Goal: Communication & Community: Answer question/provide support

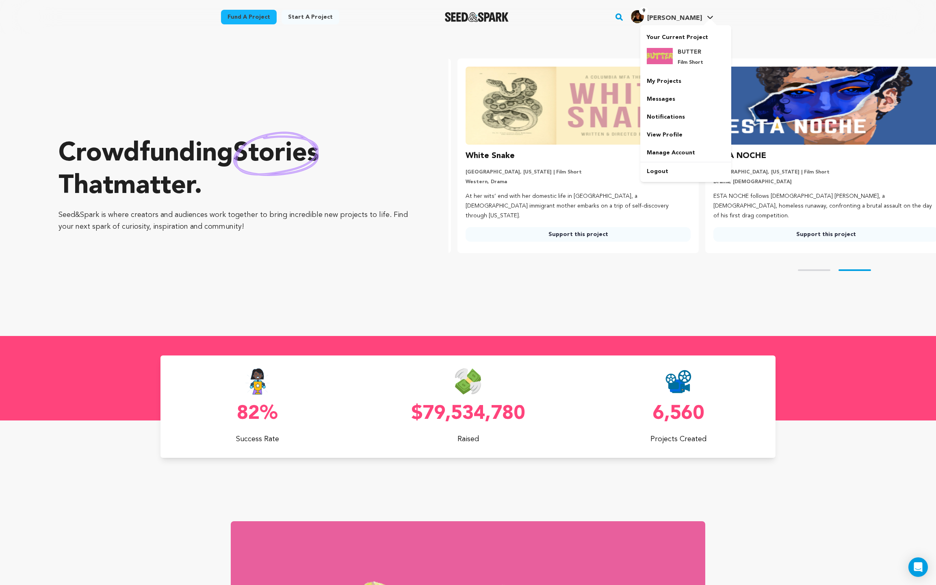
scroll to position [0, 254]
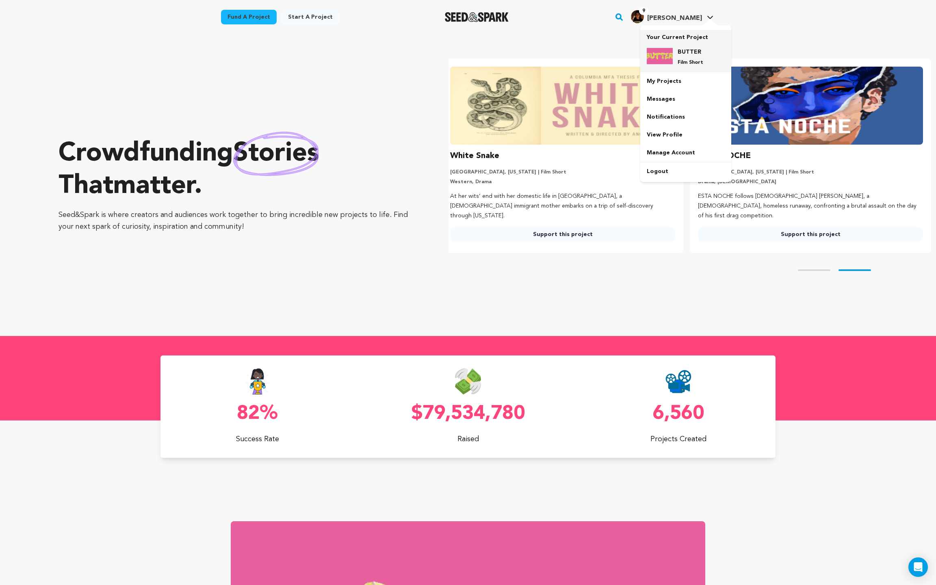
click at [693, 47] on div "BUTTER Film Short" at bounding box center [686, 56] width 78 height 31
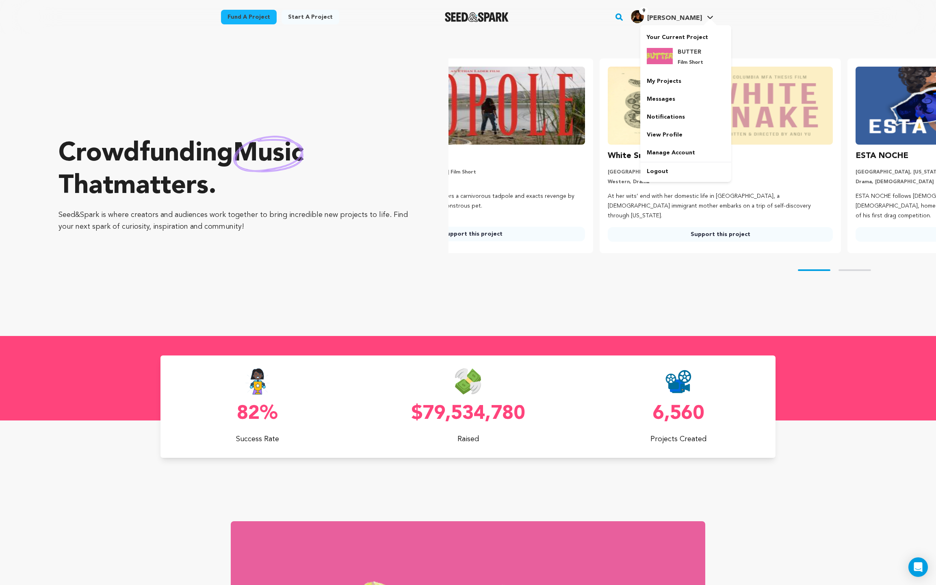
scroll to position [0, 39]
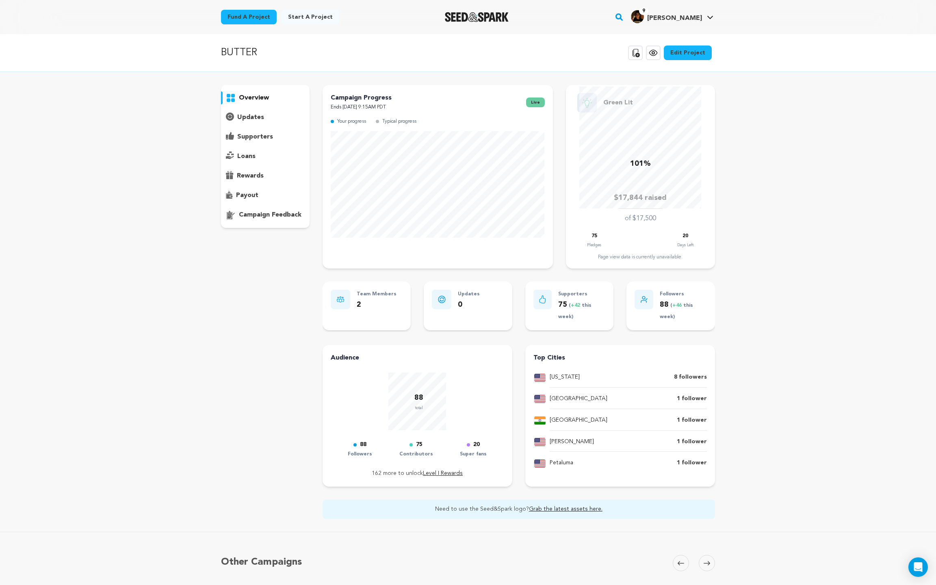
click at [256, 139] on p "supporters" at bounding box center [255, 137] width 36 height 10
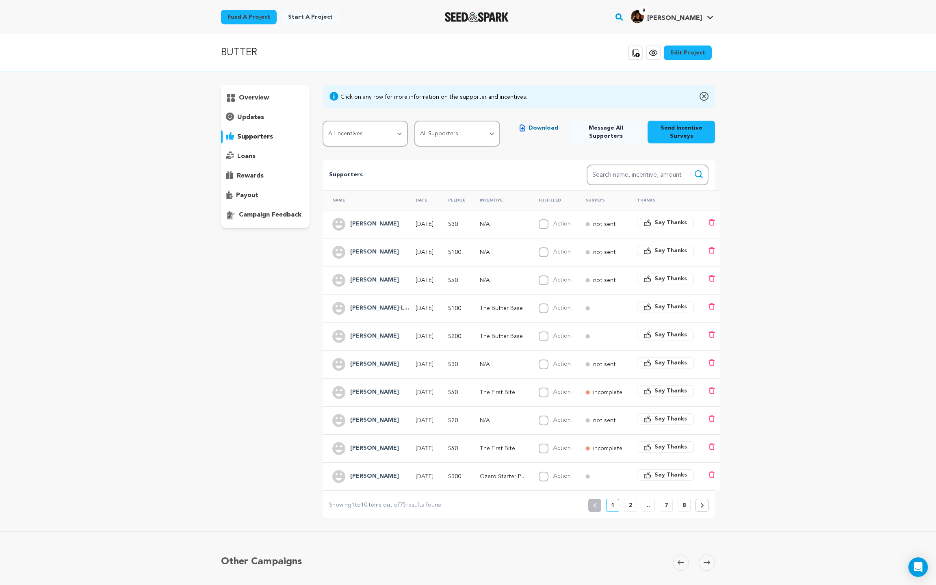
drag, startPoint x: 400, startPoint y: 224, endPoint x: 351, endPoint y: 225, distance: 48.8
click at [351, 225] on div "Kavya Nagarajan" at bounding box center [374, 224] width 59 height 13
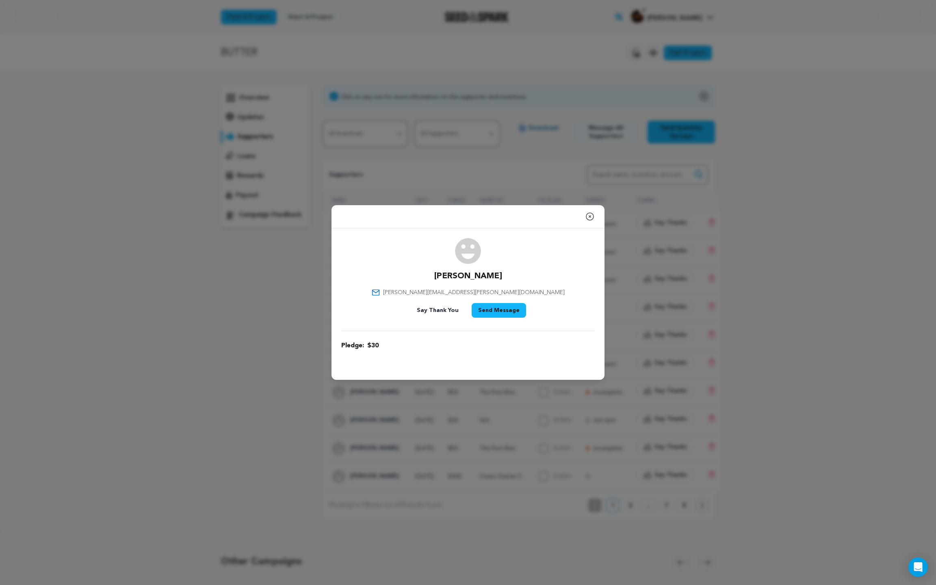
drag, startPoint x: 501, startPoint y: 275, endPoint x: 435, endPoint y: 274, distance: 65.4
click at [435, 275] on div "Kavya Nagarajan kavya.nagarajan@gmail.com Say Thank You Send Message" at bounding box center [468, 279] width 254 height 83
copy p "Kavya Nagarajan"
click at [588, 220] on icon "button" at bounding box center [589, 216] width 7 height 7
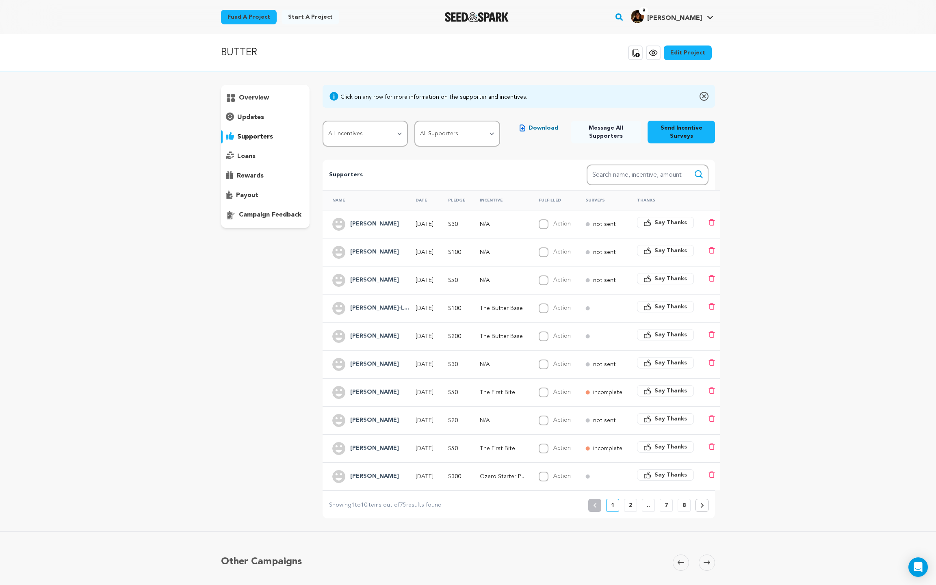
drag, startPoint x: 393, startPoint y: 221, endPoint x: 350, endPoint y: 226, distance: 43.3
click at [350, 226] on div "[PERSON_NAME]" at bounding box center [374, 224] width 59 height 13
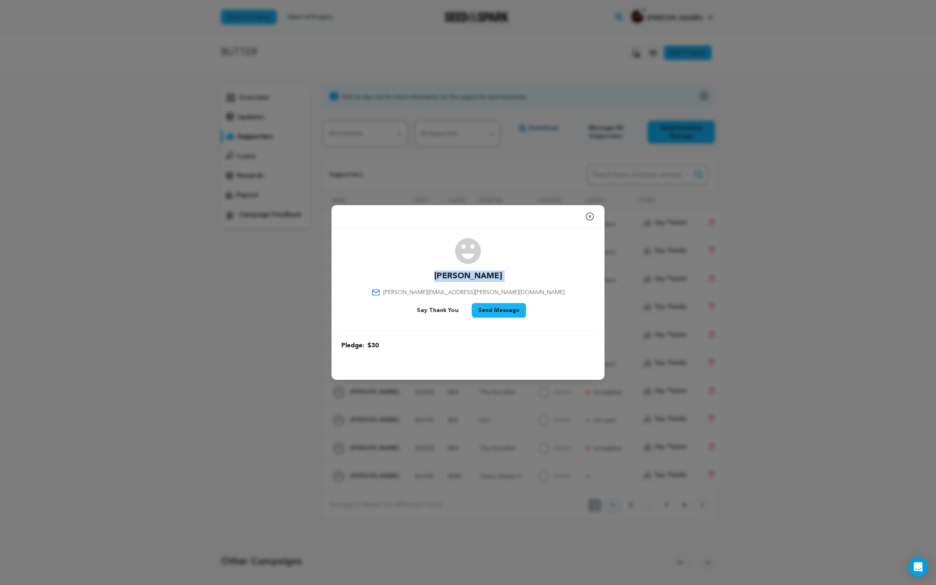
drag, startPoint x: 507, startPoint y: 284, endPoint x: 428, endPoint y: 278, distance: 79.9
click at [428, 278] on div "Kavya Nagarajan kavya.nagarajan@gmail.com Say Thank You Send Message" at bounding box center [468, 279] width 254 height 83
copy div "[PERSON_NAME]"
click at [590, 217] on icon "button" at bounding box center [590, 217] width 10 height 10
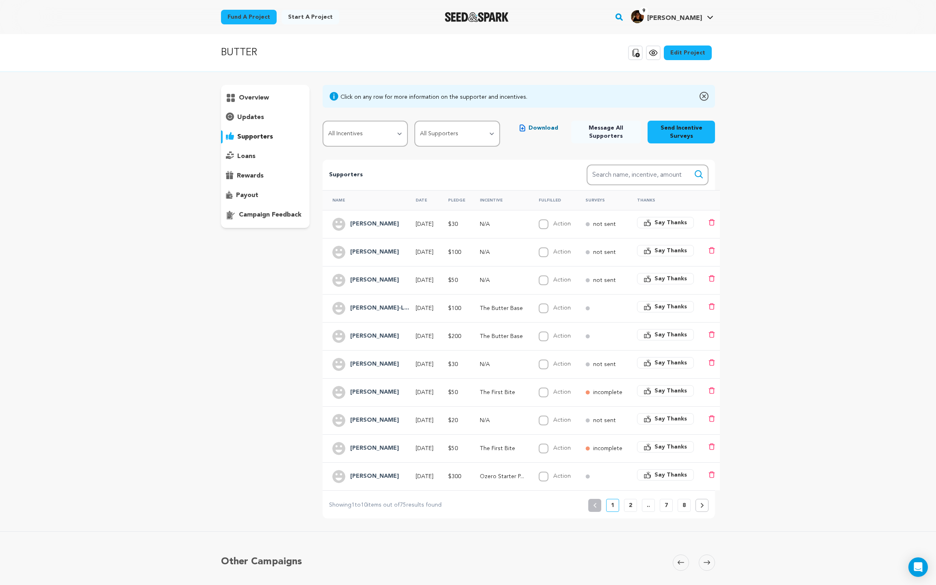
click at [388, 251] on div "[PERSON_NAME]" at bounding box center [366, 252] width 69 height 13
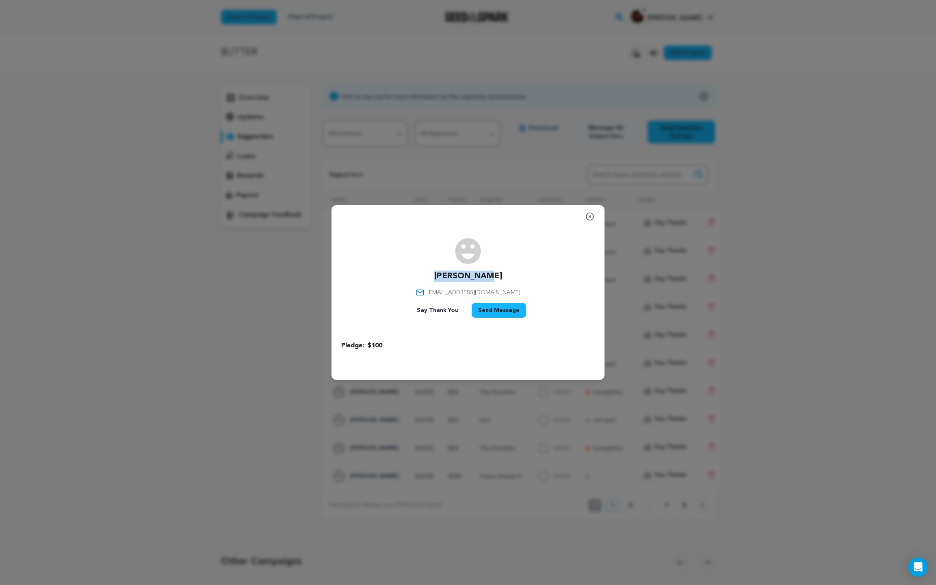
drag, startPoint x: 501, startPoint y: 274, endPoint x: 432, endPoint y: 273, distance: 68.3
click at [432, 274] on div "Ryan Dailey rydailey@gmail.com Say Thank You Send Message" at bounding box center [468, 279] width 254 height 83
copy p "[PERSON_NAME]"
click at [530, 152] on div "Close modal Ryan Dailey rydailey@gmail.com" at bounding box center [468, 292] width 936 height 585
click at [591, 218] on icon "button" at bounding box center [590, 217] width 10 height 10
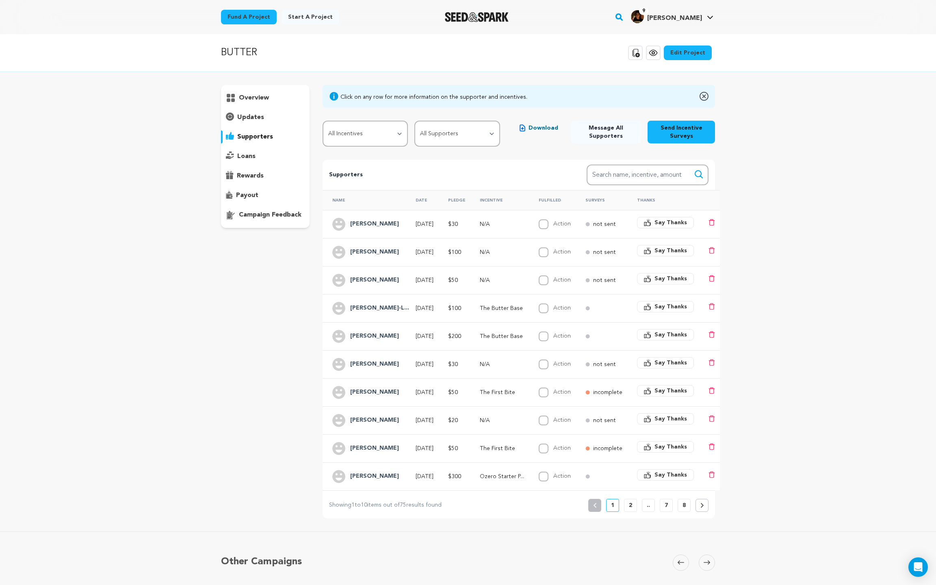
click at [375, 282] on div "[PERSON_NAME]" at bounding box center [366, 280] width 69 height 13
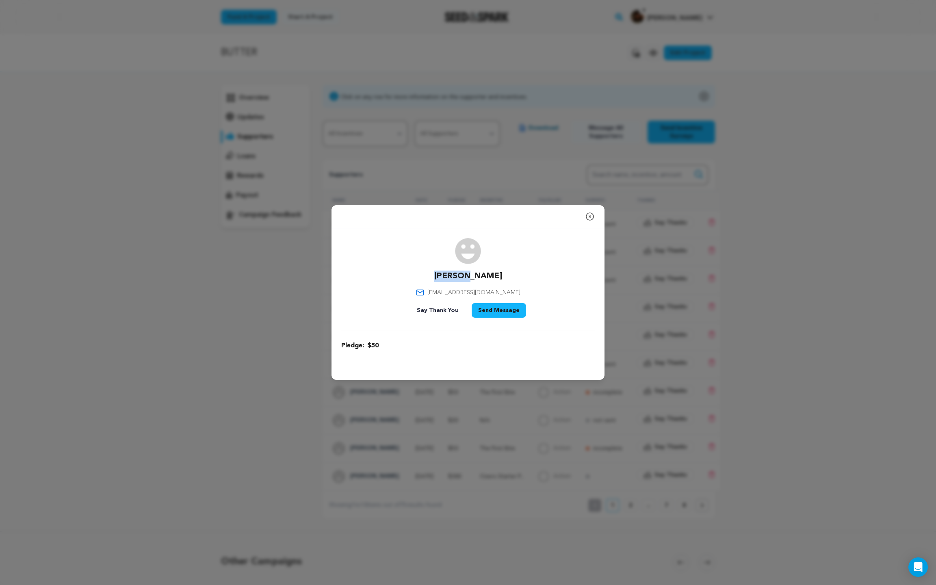
drag, startPoint x: 491, startPoint y: 275, endPoint x: 447, endPoint y: 275, distance: 43.5
click at [447, 275] on div "Jenny S jennyashechtman@gmail.com Say Thank You Send Message" at bounding box center [468, 279] width 254 height 83
copy p "[PERSON_NAME]"
drag, startPoint x: 436, startPoint y: 293, endPoint x: 479, endPoint y: 294, distance: 43.5
click at [479, 294] on span "jennyashechtman@gmail.com" at bounding box center [473, 292] width 93 height 8
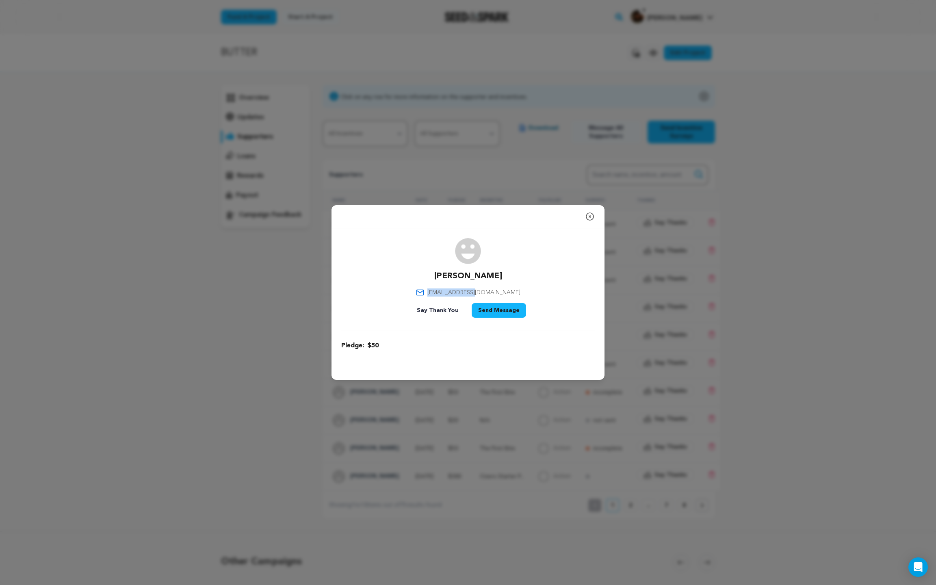
copy span "jennyashechtman"
click at [590, 214] on icon "button" at bounding box center [590, 217] width 10 height 10
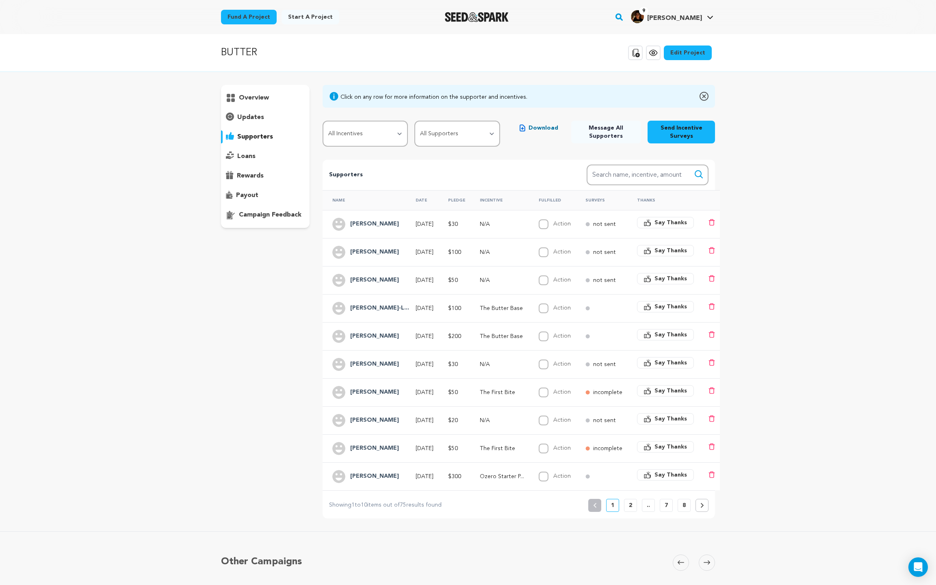
click at [378, 304] on h4 "[PERSON_NAME]-L..." at bounding box center [379, 309] width 59 height 10
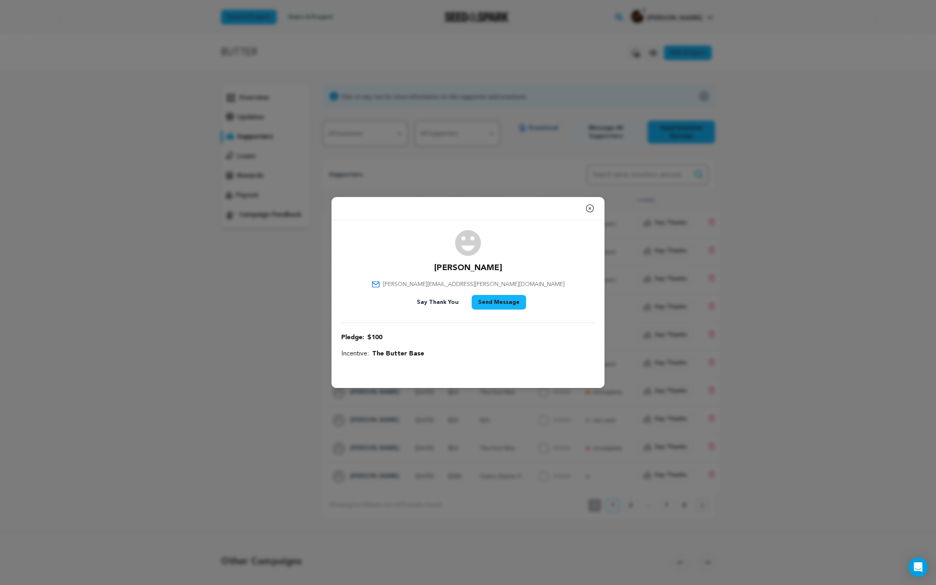
drag, startPoint x: 425, startPoint y: 267, endPoint x: 522, endPoint y: 270, distance: 96.8
click at [523, 271] on div "Erica Burford-Llanera erica.r.llanera@gmail.com Say Thank You Send Message" at bounding box center [468, 271] width 254 height 83
copy p "Erica Burford-Llanera"
click at [591, 204] on icon "button" at bounding box center [590, 209] width 10 height 10
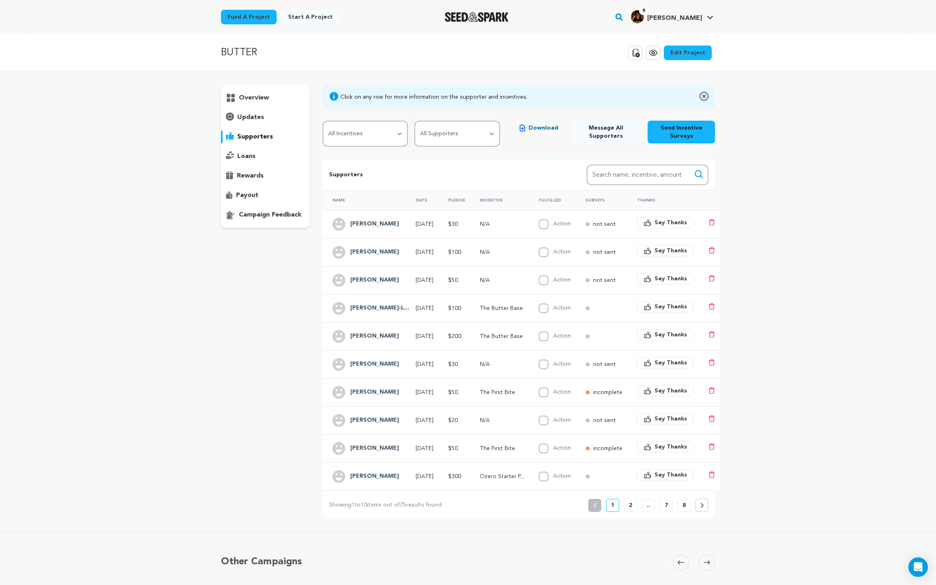
click at [378, 251] on h4 "[PERSON_NAME]" at bounding box center [374, 252] width 49 height 10
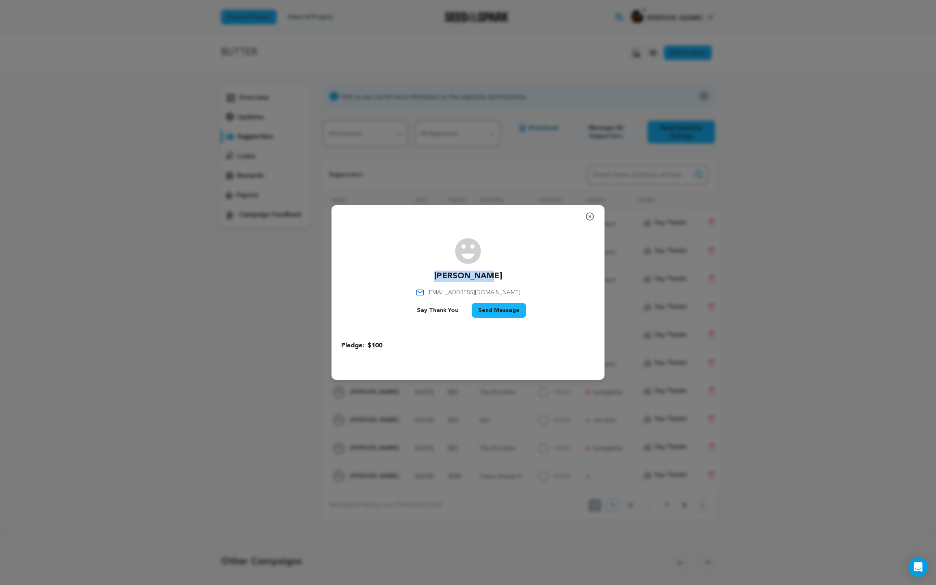
drag, startPoint x: 440, startPoint y: 277, endPoint x: 499, endPoint y: 276, distance: 59.3
click at [499, 276] on div "Ryan Dailey rydailey@gmail.com Say Thank You Send Message" at bounding box center [468, 279] width 254 height 83
copy p "[PERSON_NAME]"
click at [591, 215] on icon "button" at bounding box center [590, 217] width 10 height 10
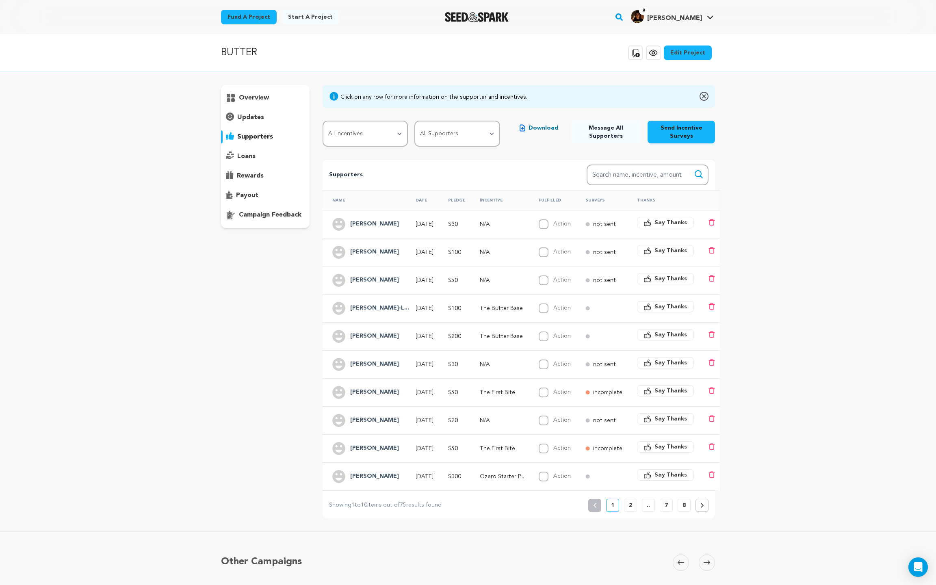
click at [386, 278] on div "[PERSON_NAME]" at bounding box center [366, 280] width 69 height 13
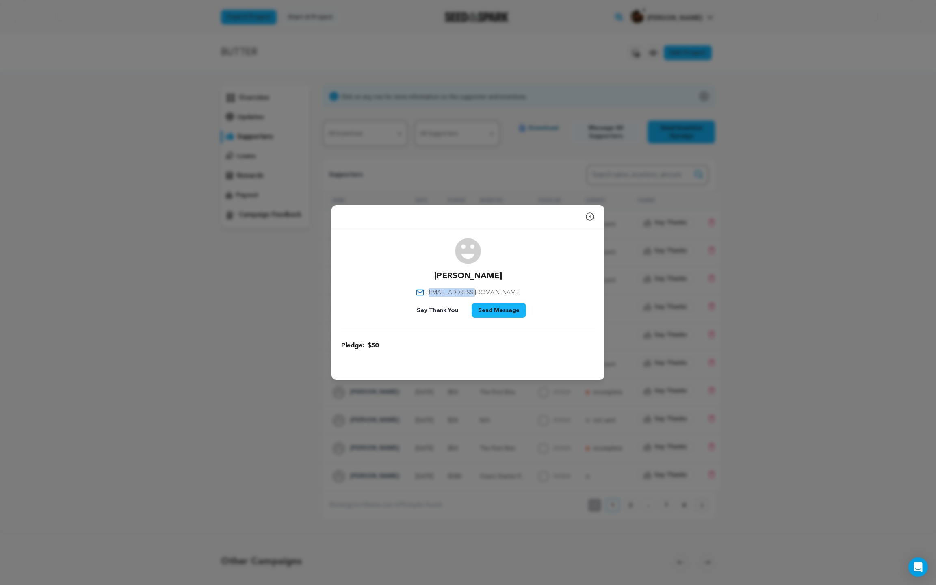
drag, startPoint x: 437, startPoint y: 292, endPoint x: 480, endPoint y: 296, distance: 43.6
click at [480, 296] on span "jennyashechtman@gmail.com" at bounding box center [473, 292] width 93 height 8
copy span "ennyashechtman"
drag, startPoint x: 487, startPoint y: 276, endPoint x: 430, endPoint y: 276, distance: 56.9
click at [430, 276] on div "Jenny S jennyashechtman@gmail.com Say Thank You Send Message" at bounding box center [468, 279] width 254 height 83
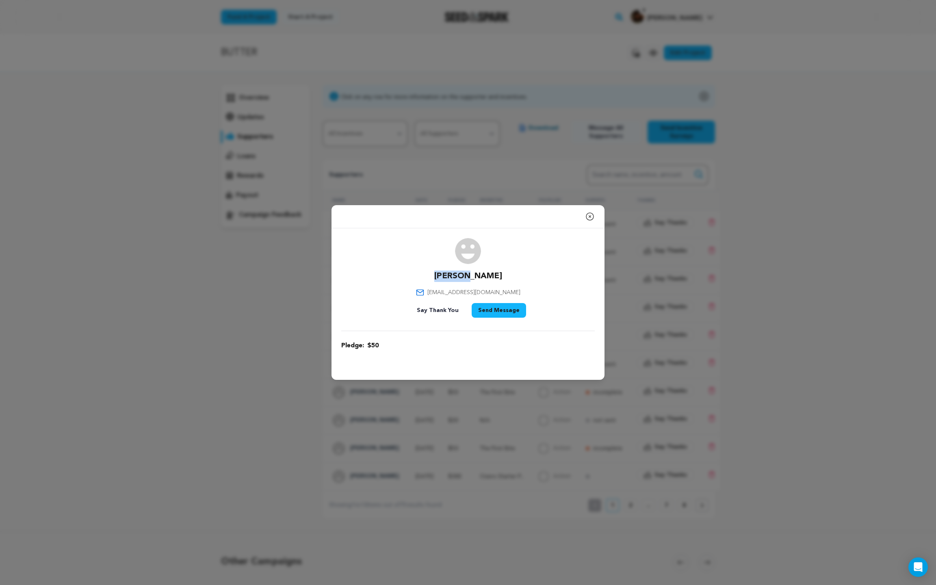
drag, startPoint x: 484, startPoint y: 275, endPoint x: 454, endPoint y: 275, distance: 30.5
click at [454, 275] on div "Jenny S jennyashechtman@gmail.com Say Thank You Send Message" at bounding box center [468, 279] width 254 height 83
copy p "[PERSON_NAME]"
click at [587, 219] on icon "button" at bounding box center [589, 216] width 7 height 7
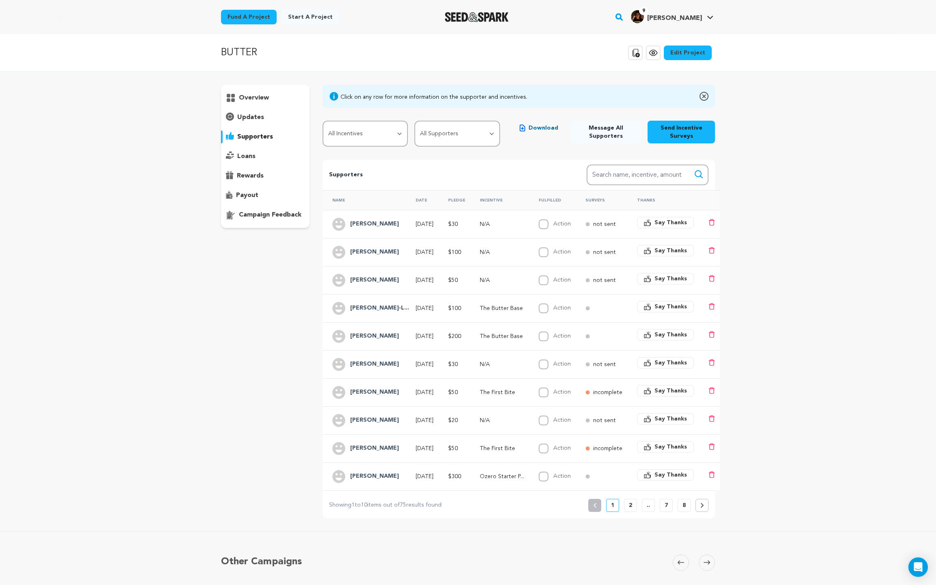
click at [384, 336] on div "[PERSON_NAME]" at bounding box center [374, 336] width 59 height 13
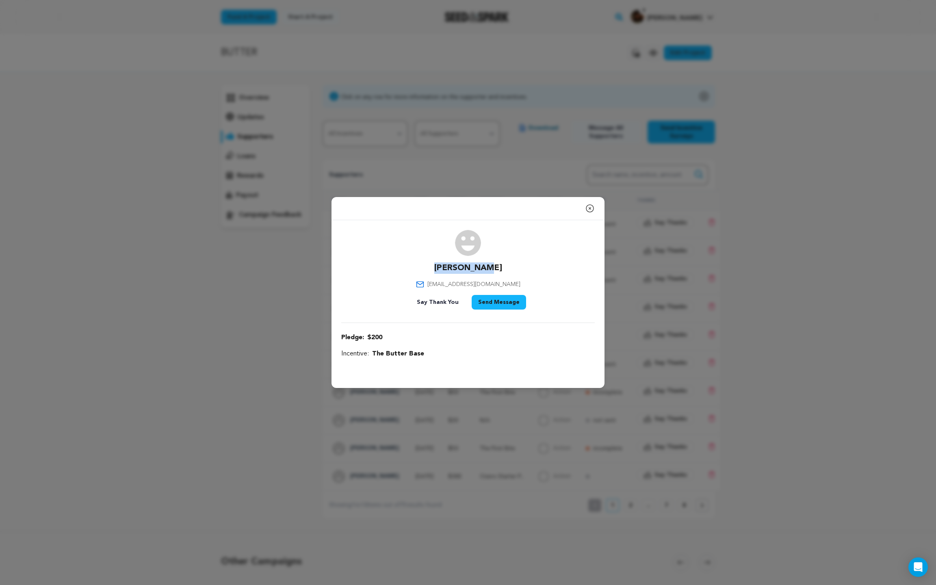
drag, startPoint x: 499, startPoint y: 269, endPoint x: 434, endPoint y: 265, distance: 65.6
click at [434, 265] on div "Aarti Sanan aarti.sanan@gmail.com Say Thank You Send Message" at bounding box center [468, 271] width 254 height 83
copy p "[PERSON_NAME]"
click at [588, 207] on icon "button" at bounding box center [590, 209] width 10 height 10
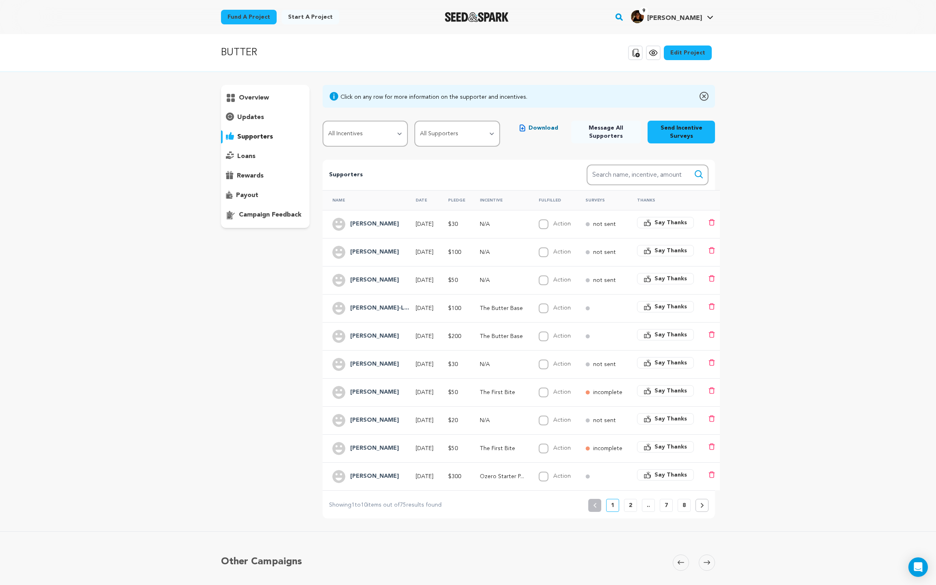
click at [372, 359] on div "[PERSON_NAME]" at bounding box center [366, 364] width 69 height 13
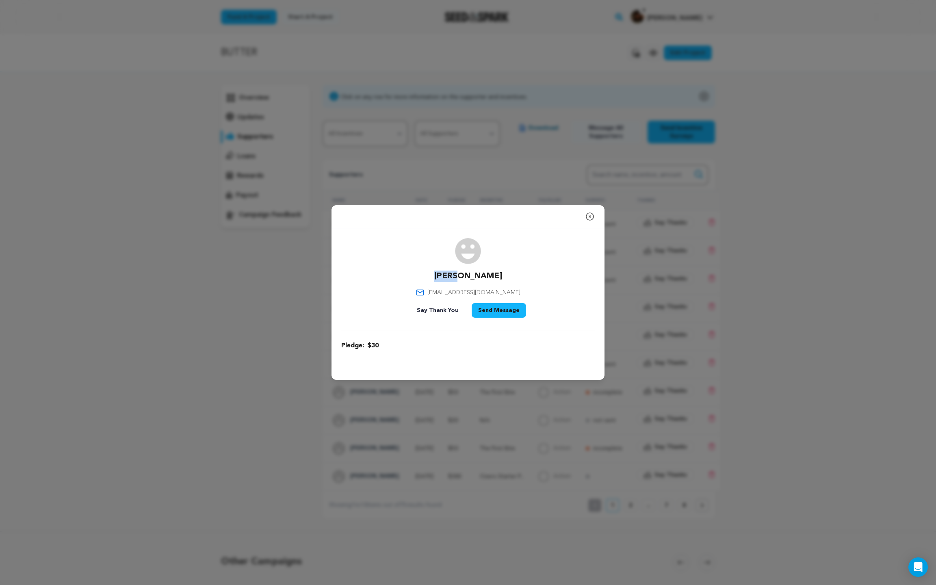
drag, startPoint x: 488, startPoint y: 276, endPoint x: 454, endPoint y: 276, distance: 33.7
click at [454, 276] on div "Sri M srimediche@gmail.com Say Thank You Send Message" at bounding box center [468, 279] width 254 height 83
click at [588, 217] on icon "button" at bounding box center [590, 217] width 10 height 10
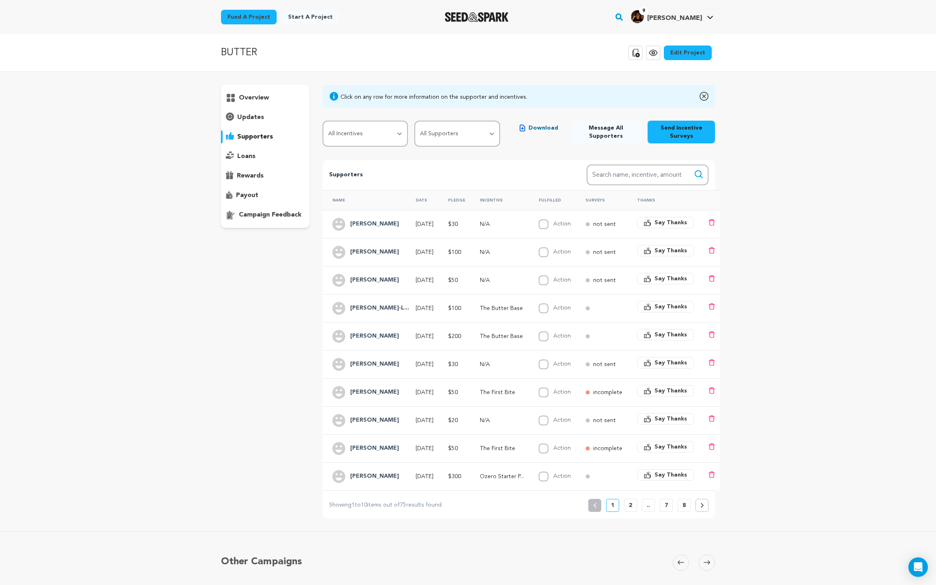
click at [380, 389] on div "[PERSON_NAME]" at bounding box center [374, 392] width 59 height 13
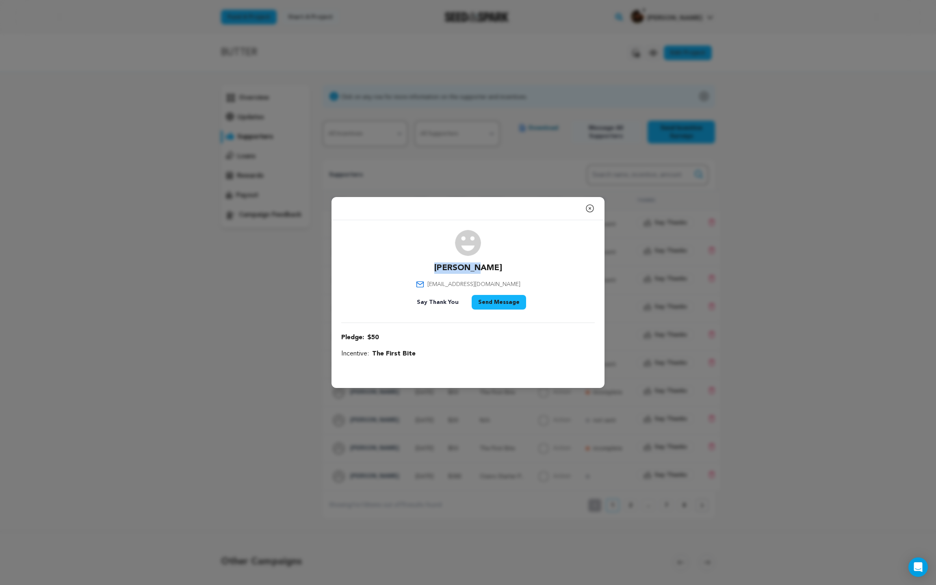
drag, startPoint x: 447, startPoint y: 267, endPoint x: 490, endPoint y: 267, distance: 43.5
click at [490, 267] on div "Alex Kane alexanderckane@gmail.com Say Thank You Send Message" at bounding box center [468, 271] width 254 height 83
drag, startPoint x: 490, startPoint y: 267, endPoint x: 445, endPoint y: 270, distance: 45.6
click at [445, 270] on div "Alex Kane alexanderckane@gmail.com Say Thank You Send Message" at bounding box center [468, 271] width 254 height 83
click at [589, 207] on icon "button" at bounding box center [589, 208] width 7 height 7
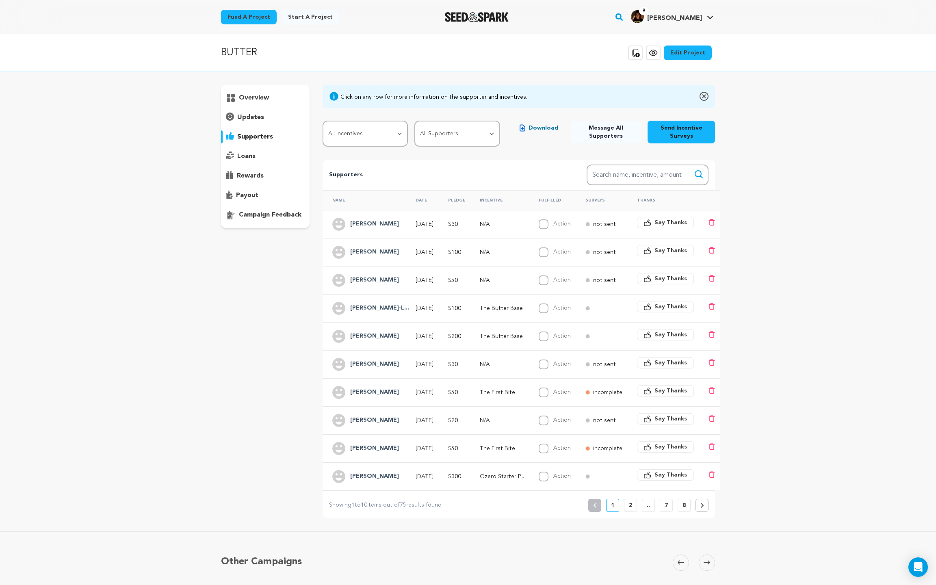
click at [374, 418] on h4 "[PERSON_NAME]" at bounding box center [374, 421] width 49 height 10
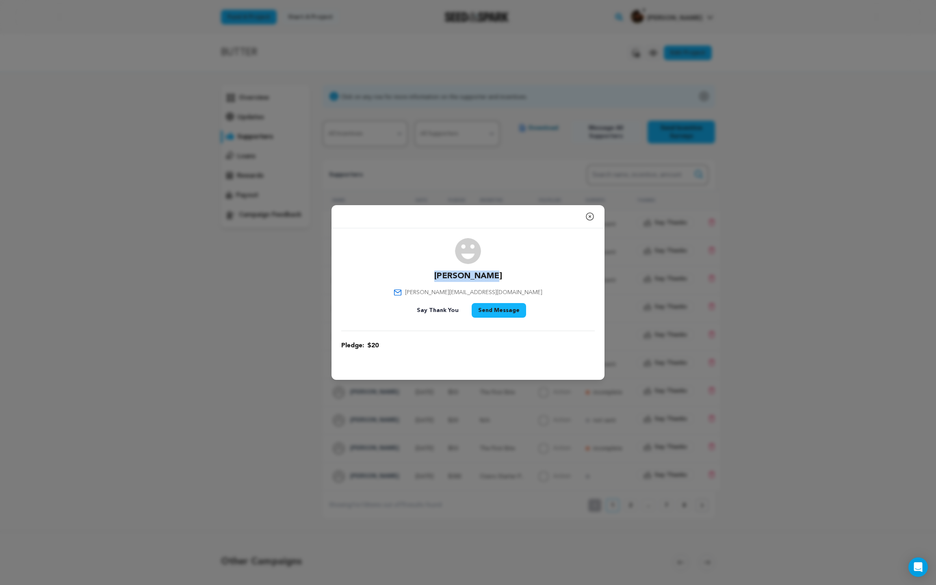
drag, startPoint x: 443, startPoint y: 274, endPoint x: 500, endPoint y: 275, distance: 56.9
click at [500, 275] on div "Haley Madsen haley.madsen1@gmail.com Say Thank You Send Message" at bounding box center [468, 279] width 254 height 83
click at [592, 219] on icon "button" at bounding box center [589, 216] width 7 height 7
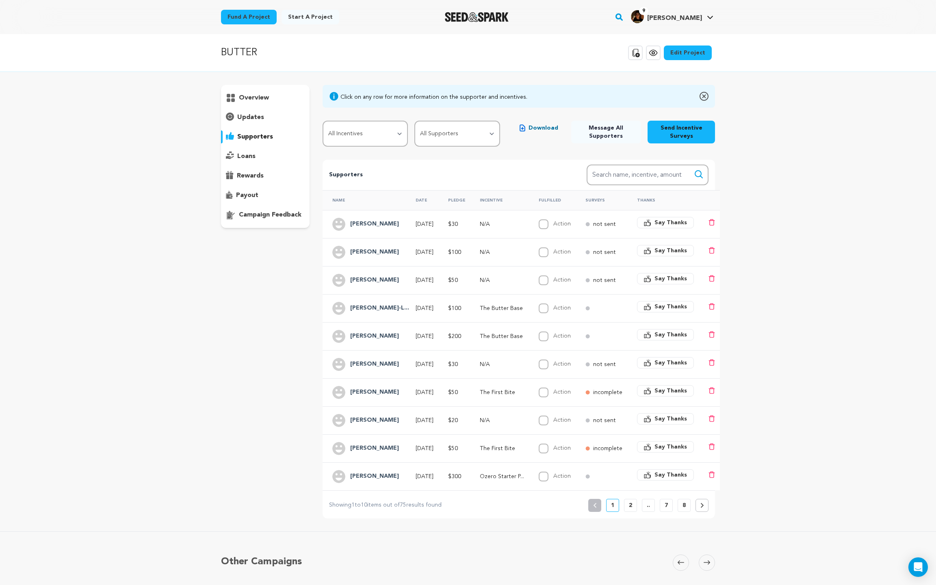
click at [383, 446] on h4 "[PERSON_NAME]" at bounding box center [374, 449] width 49 height 10
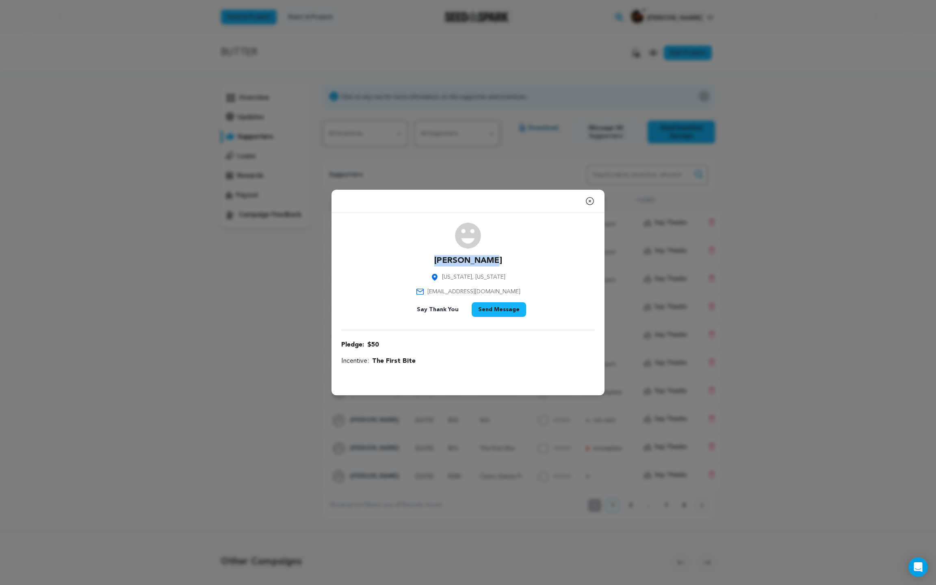
drag, startPoint x: 437, startPoint y: 260, endPoint x: 503, endPoint y: 260, distance: 65.8
click at [503, 260] on div "Yoko Kohmoto New York, New York kohmotoy@gmail.com Say Thank You Send Message" at bounding box center [468, 272] width 254 height 98
click at [594, 204] on icon "button" at bounding box center [590, 201] width 10 height 10
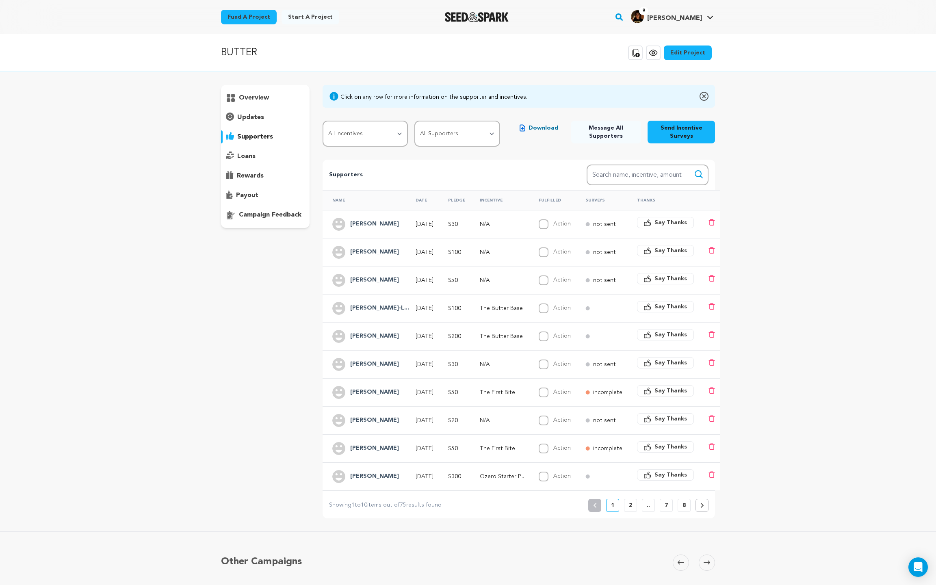
click at [387, 472] on h4 "[PERSON_NAME]" at bounding box center [374, 477] width 49 height 10
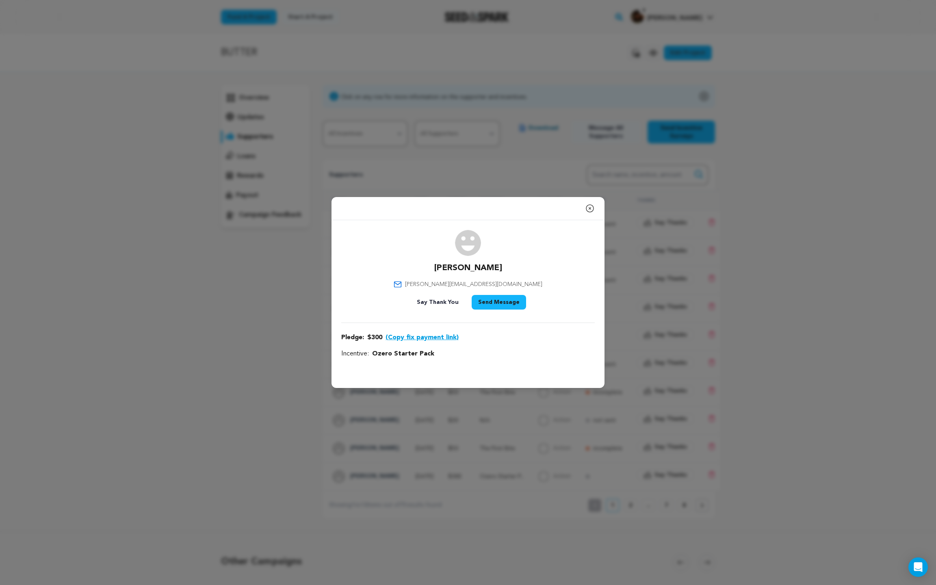
drag, startPoint x: 433, startPoint y: 265, endPoint x: 517, endPoint y: 269, distance: 84.6
click at [517, 269] on div "Gautham Shankar gautham.rulz@gmail.com Say Thank You Send Message" at bounding box center [468, 271] width 254 height 83
click at [587, 206] on icon "button" at bounding box center [589, 208] width 7 height 7
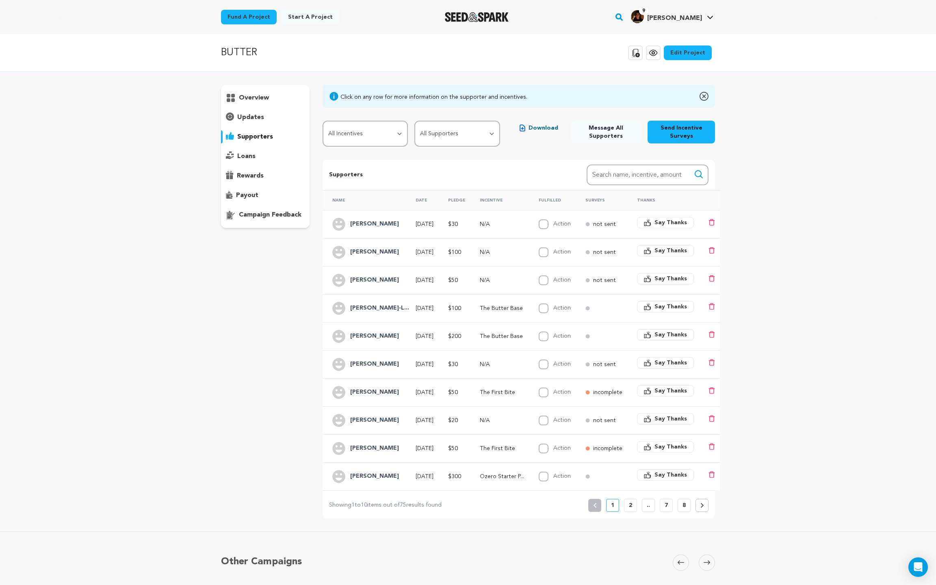
click at [631, 502] on p "2" at bounding box center [630, 505] width 3 height 8
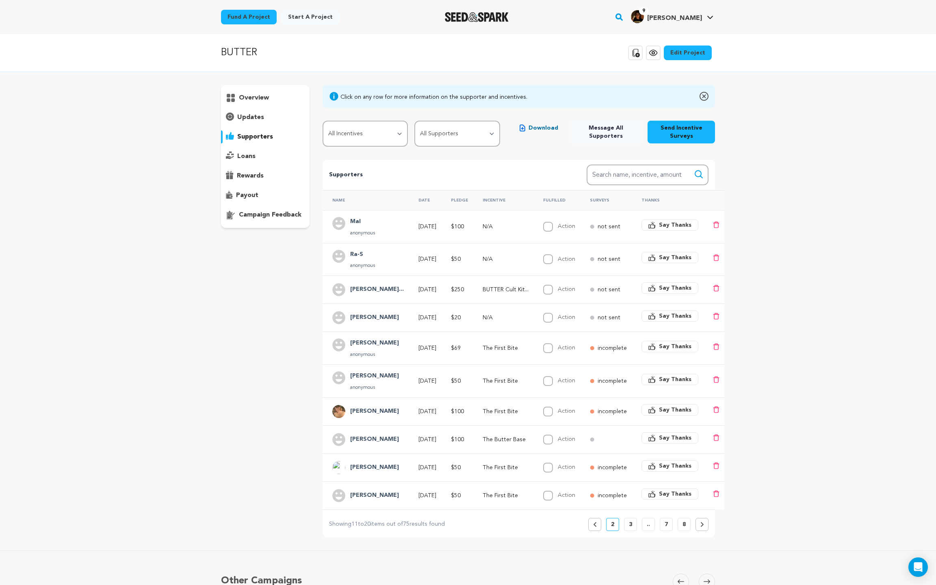
click at [598, 522] on button "Previous" at bounding box center [594, 524] width 13 height 13
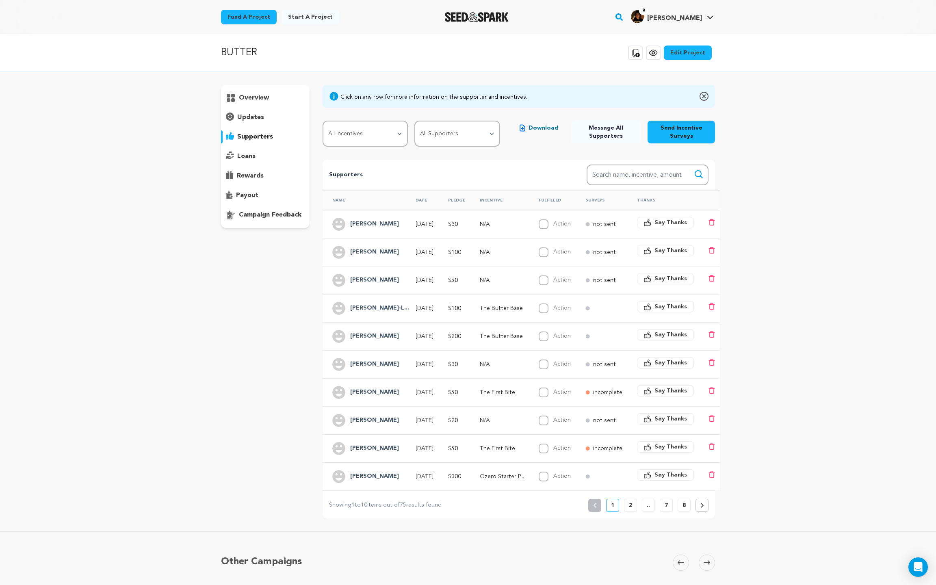
click at [373, 274] on div "[PERSON_NAME]" at bounding box center [374, 280] width 59 height 13
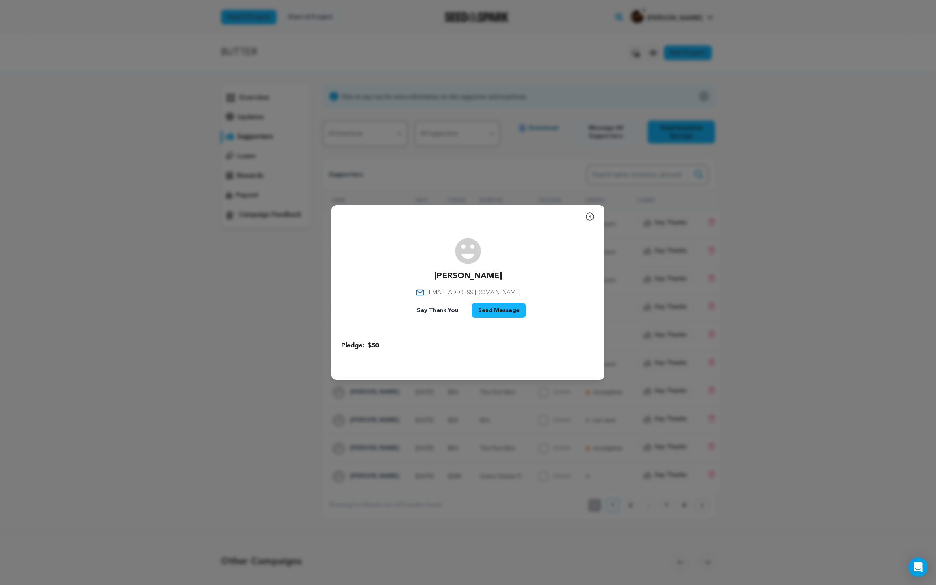
click at [590, 213] on icon "button" at bounding box center [589, 216] width 7 height 7
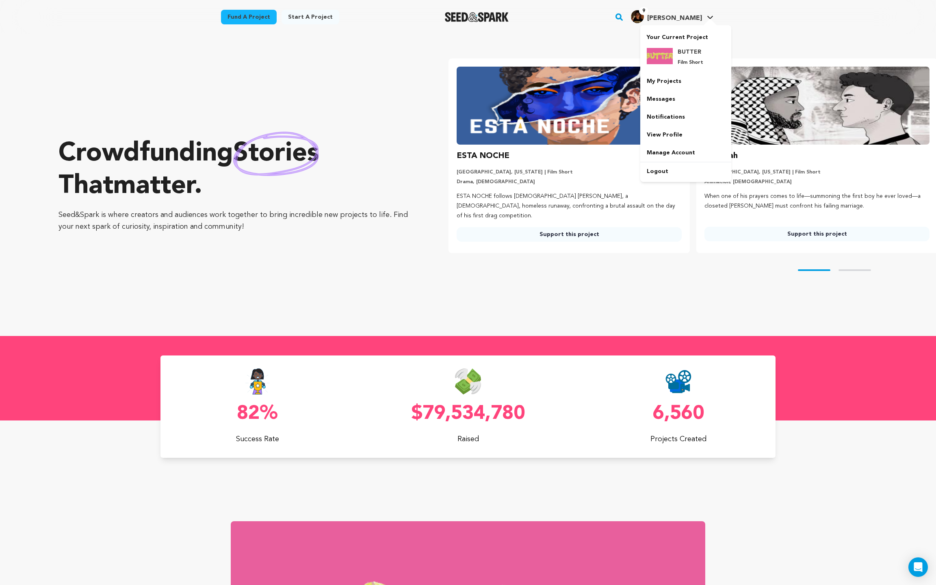
click at [696, 17] on span "[PERSON_NAME]" at bounding box center [674, 18] width 55 height 7
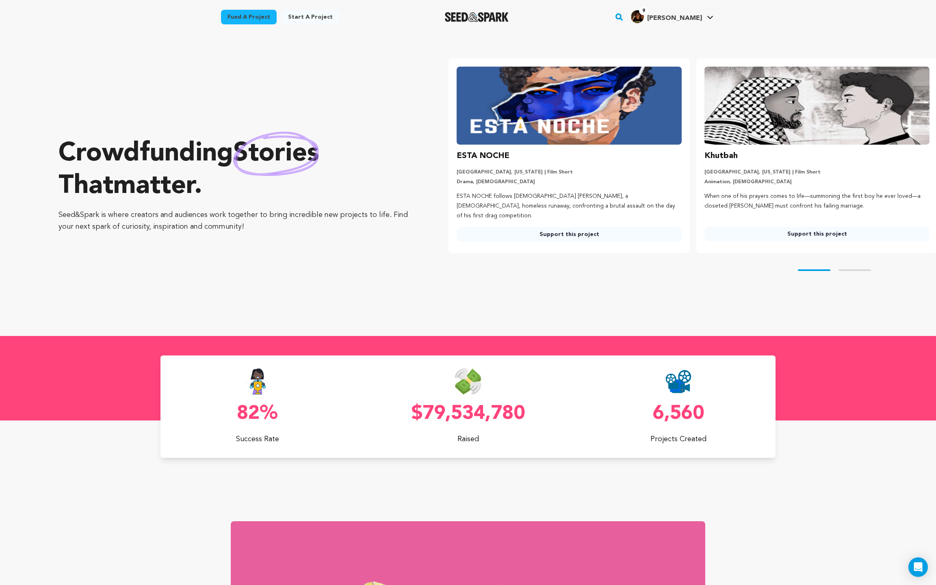
scroll to position [0, 28]
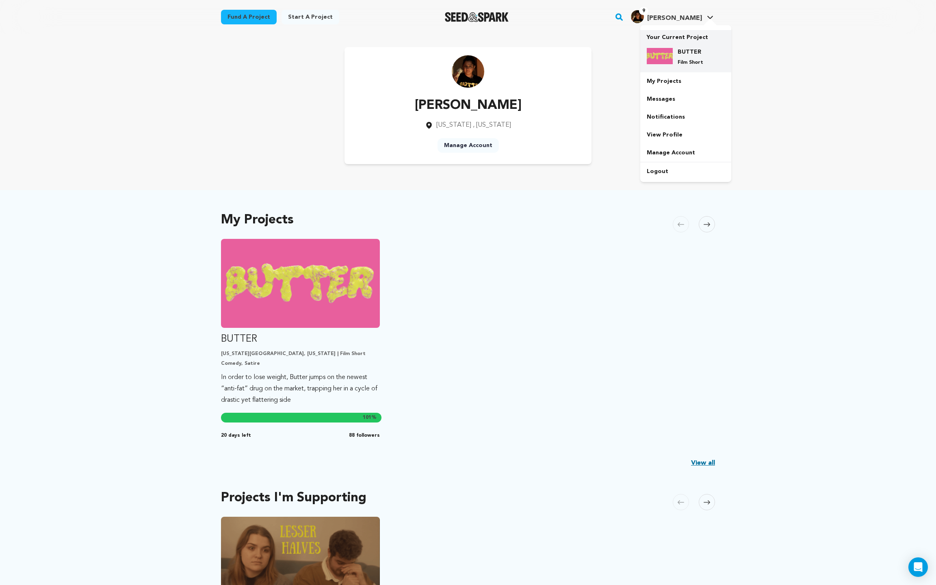
click at [689, 54] on h4 "BUTTER" at bounding box center [692, 52] width 29 height 8
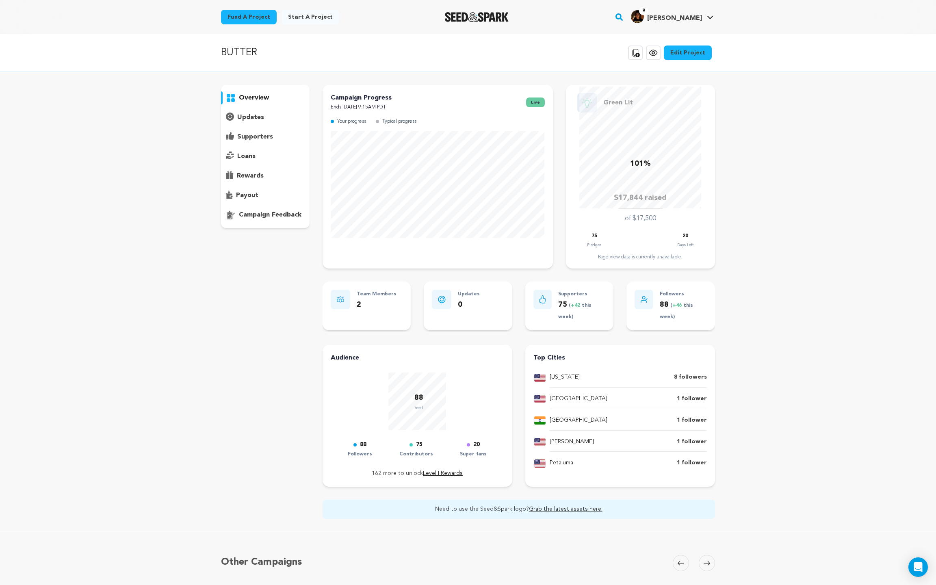
click at [248, 138] on p "supporters" at bounding box center [255, 137] width 36 height 10
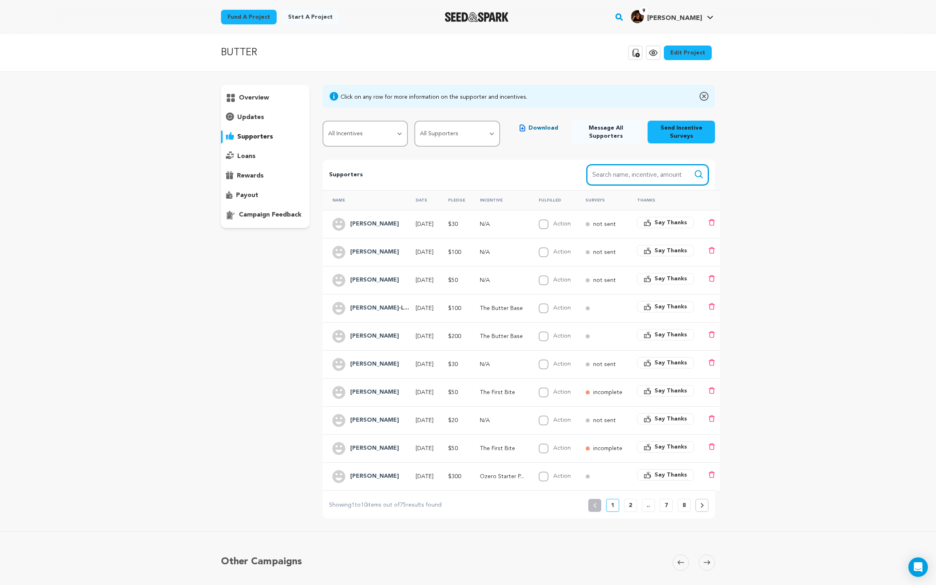
click at [642, 174] on input "Search name, item" at bounding box center [648, 175] width 122 height 21
type input "[PERSON_NAME]"
click at [694, 169] on button "Search" at bounding box center [699, 174] width 10 height 10
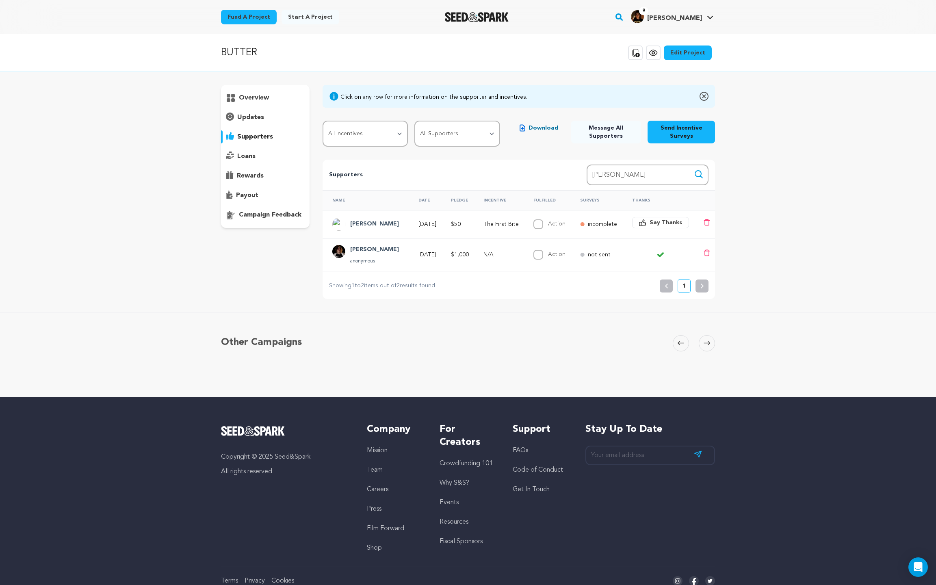
click at [366, 250] on h4 "[PERSON_NAME]" at bounding box center [374, 250] width 49 height 10
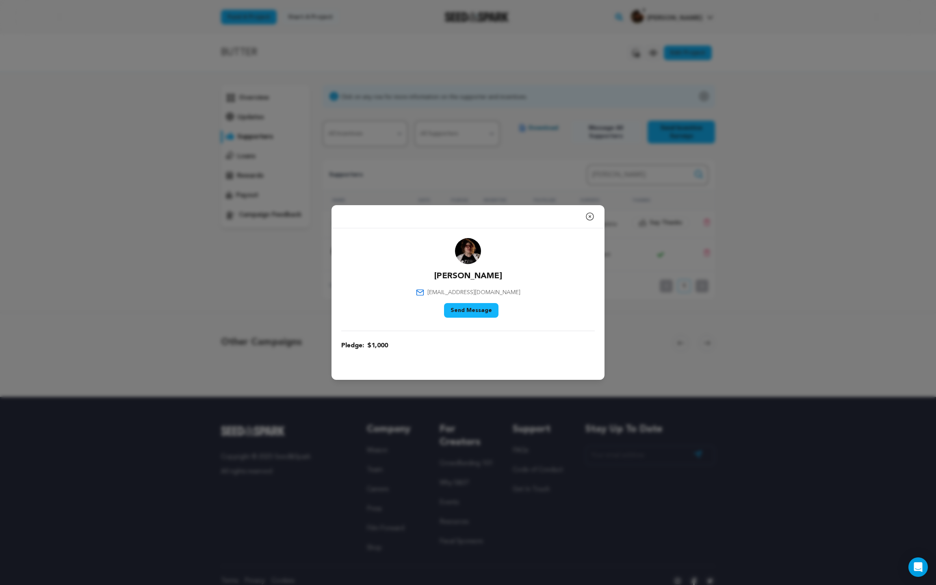
click at [472, 307] on button "Send Message" at bounding box center [471, 310] width 54 height 15
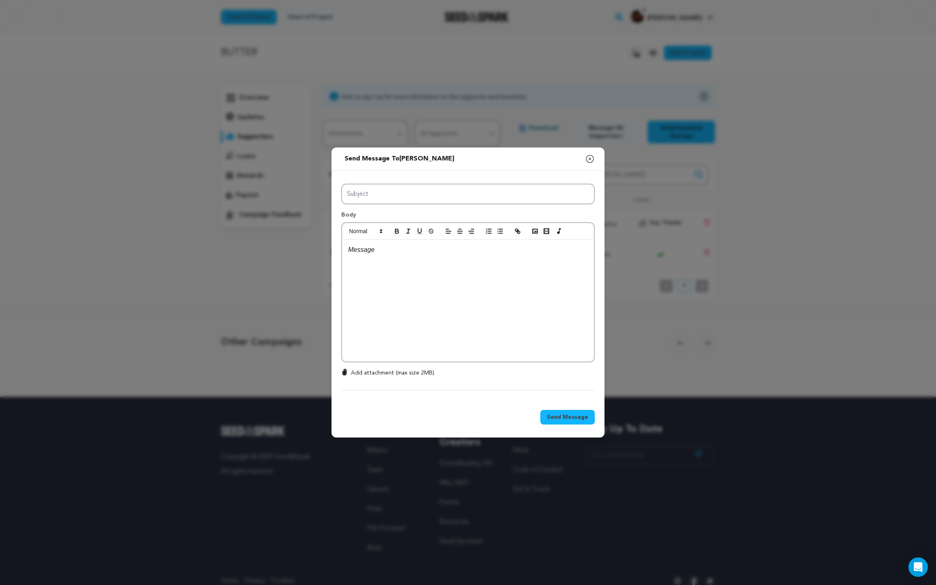
click at [379, 274] on div at bounding box center [468, 301] width 252 height 122
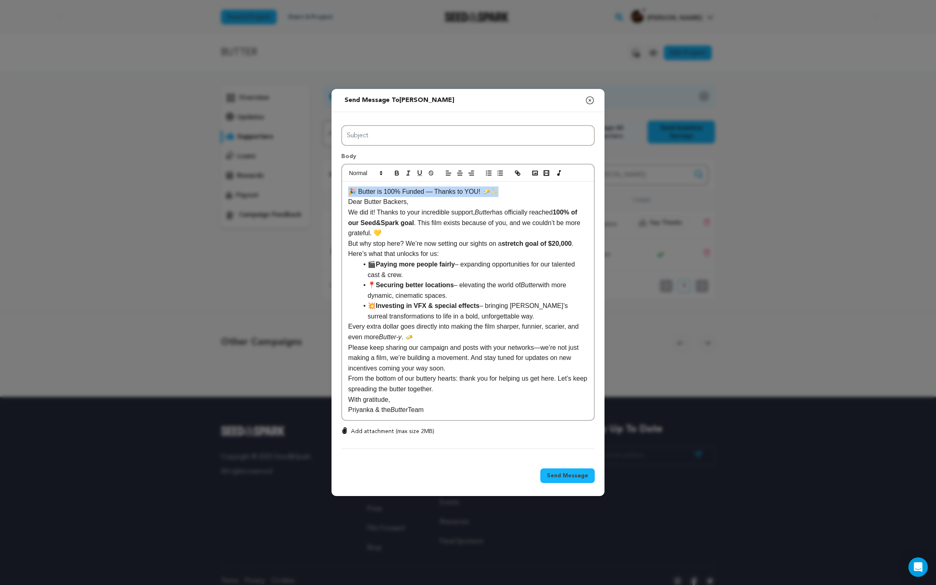
drag, startPoint x: 511, startPoint y: 190, endPoint x: 344, endPoint y: 191, distance: 167.0
click at [344, 191] on div "🎉 Butter is 100% Funded — Thanks to YOU! 🧈✨ Dear Butter Backers, We did it! Tha…" at bounding box center [468, 301] width 252 height 238
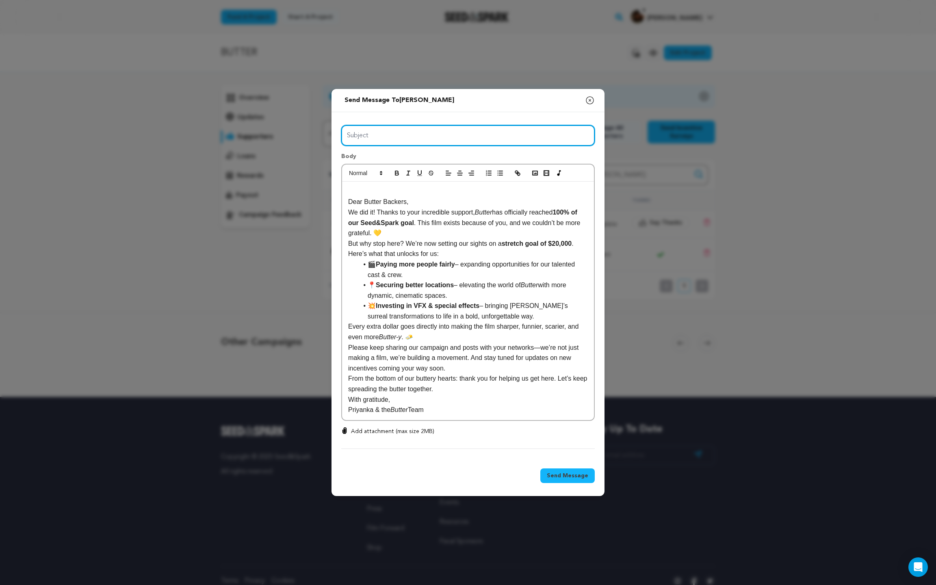
click at [377, 135] on input "Subject" at bounding box center [468, 135] width 254 height 21
paste input "🎉 Butter is 100% Funded — Thanks to YOU! 🧈✨"
type input "🎉 Butter is 100% Funded — Thanks to YOU! 🧈✨"
click at [353, 194] on p at bounding box center [468, 191] width 240 height 11
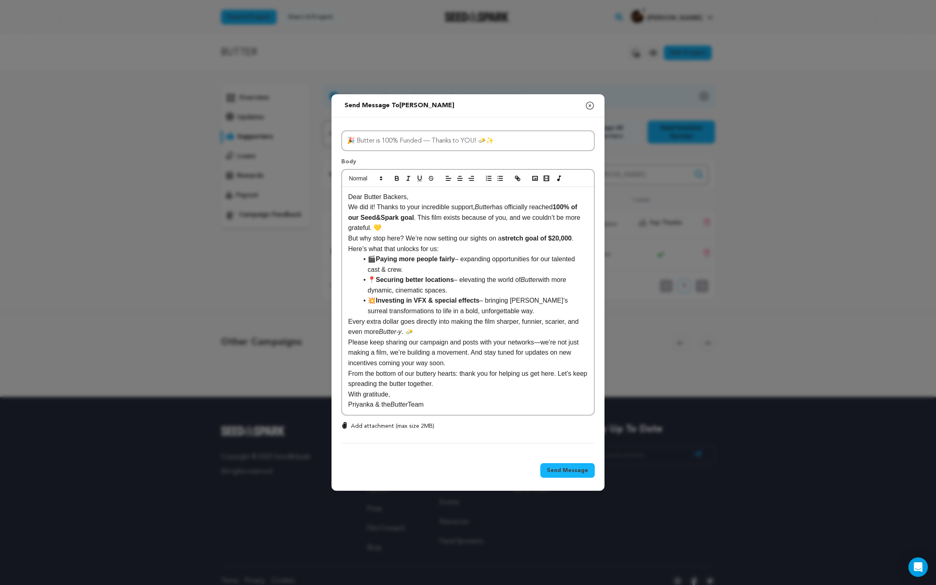
click at [439, 202] on p "We did it! Thanks to your incredible support, [PERSON_NAME] has officially reac…" at bounding box center [468, 217] width 240 height 31
click at [423, 194] on p "Dear Butter Backers," at bounding box center [468, 197] width 240 height 11
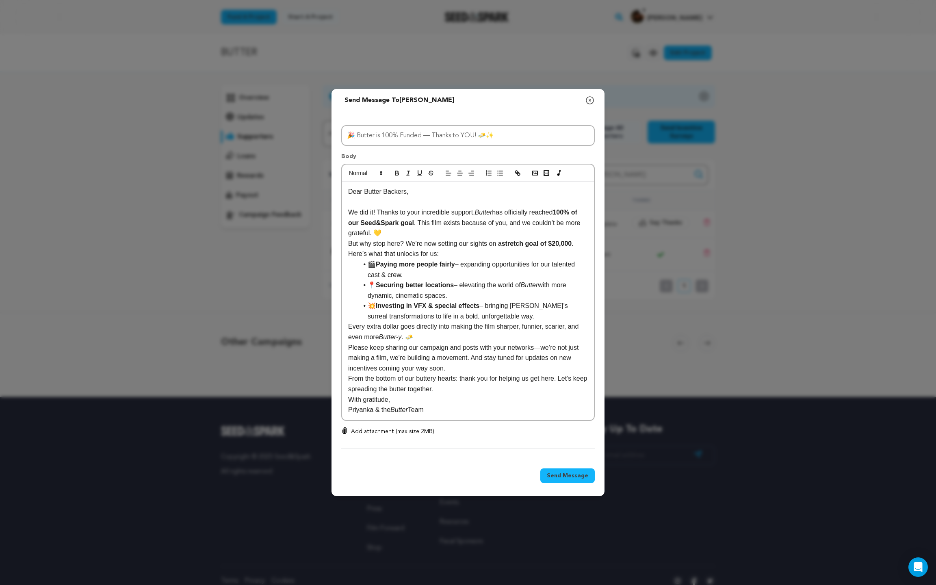
click at [410, 233] on p "We did it! Thanks to your incredible support, [PERSON_NAME] has officially reac…" at bounding box center [468, 222] width 240 height 31
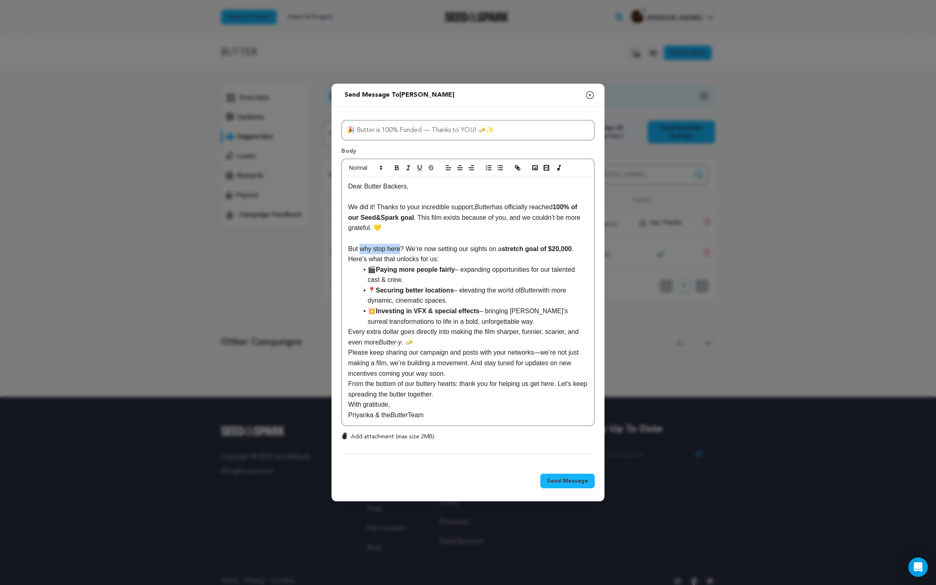
drag, startPoint x: 402, startPoint y: 249, endPoint x: 361, endPoint y: 253, distance: 41.6
click at [361, 253] on p "But why stop here? We’re now setting our sights on a stretch goal of $20,000 . …" at bounding box center [468, 254] width 240 height 21
click at [481, 260] on p "But we can't stop just yet! We’re now setting our sights on a stretch goal of $…" at bounding box center [468, 254] width 240 height 21
click at [529, 323] on li "💥 Investing in VFX & special effects – bringing [PERSON_NAME]’s surreal transfo…" at bounding box center [473, 316] width 230 height 21
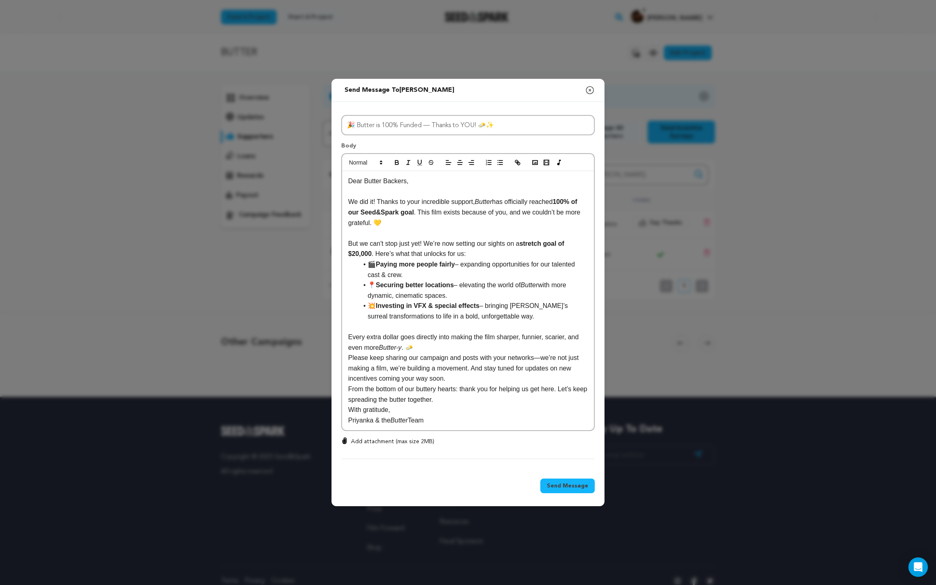
click at [428, 349] on p "Every extra dollar goes directly into making the film sharper, funnier, scarier…" at bounding box center [468, 342] width 240 height 21
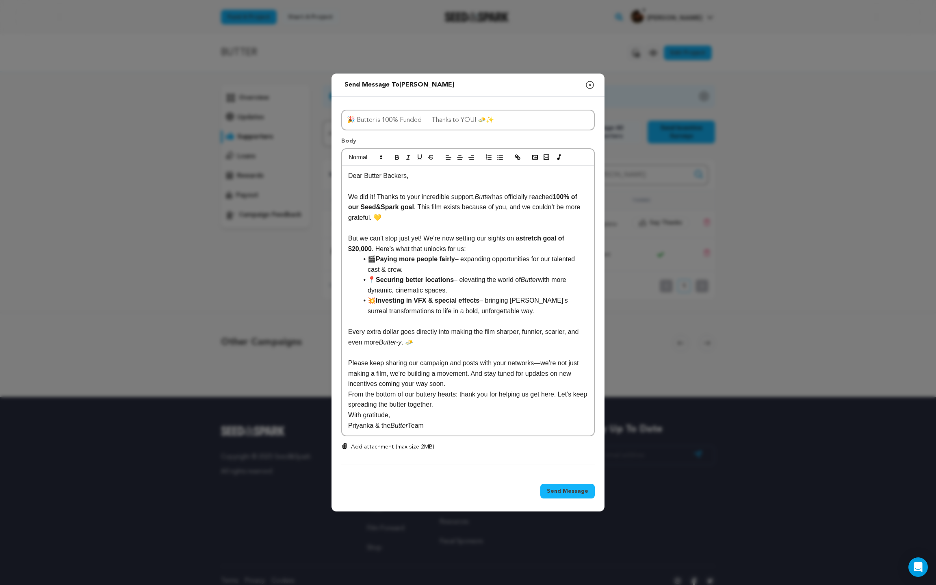
click at [542, 364] on p "Please keep sharing our campaign and posts with your networks—we’re not just ma…" at bounding box center [468, 373] width 240 height 31
click at [459, 388] on p "Please keep sharing our campaign and posts with your networks. We’re not just m…" at bounding box center [468, 373] width 240 height 31
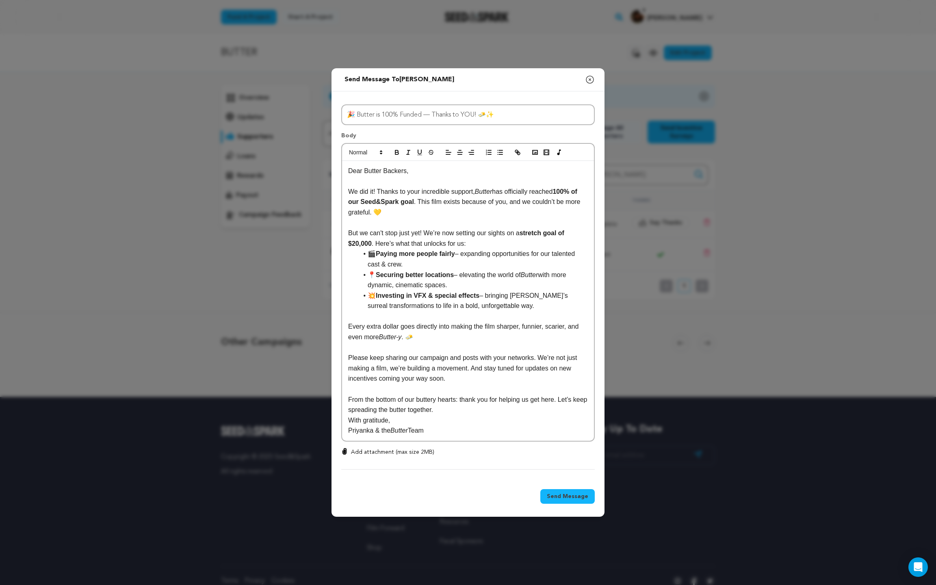
click at [467, 408] on p "From the bottom of our buttery hearts: thank you for helping us get here. Let’s…" at bounding box center [468, 405] width 240 height 21
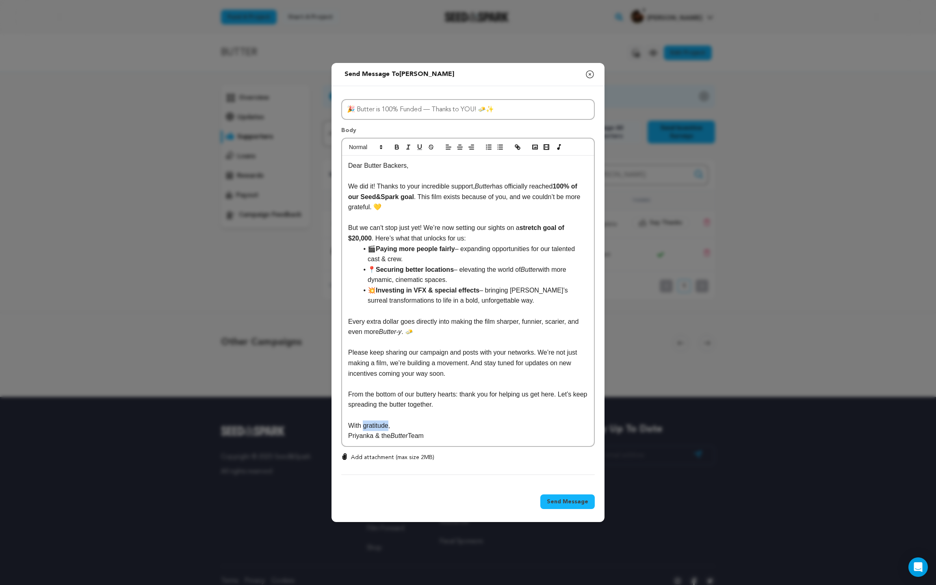
drag, startPoint x: 391, startPoint y: 426, endPoint x: 365, endPoint y: 427, distance: 26.0
click at [365, 427] on p "With gratitude," at bounding box center [468, 426] width 240 height 11
drag, startPoint x: 394, startPoint y: 437, endPoint x: 332, endPoint y: 437, distance: 62.2
click at [332, 437] on div "All Incentives Spread the Butter The First Bite The [GEOGRAPHIC_DATA] Extra Fat…" at bounding box center [468, 285] width 273 height 399
drag, startPoint x: 403, startPoint y: 433, endPoint x: 385, endPoint y: 433, distance: 18.7
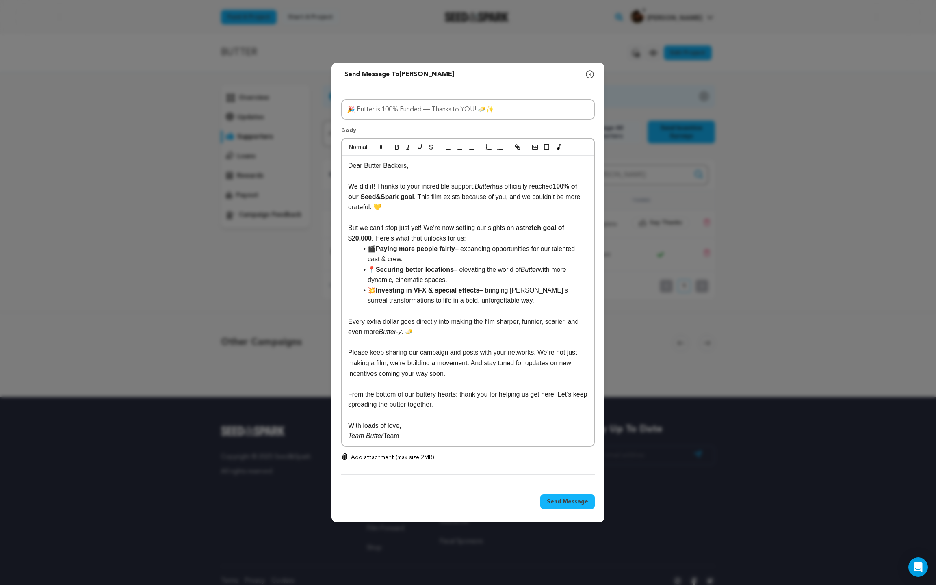
click at [385, 433] on p "Team Butter Team" at bounding box center [468, 436] width 240 height 11
drag, startPoint x: 364, startPoint y: 436, endPoint x: 338, endPoint y: 436, distance: 25.6
click at [338, 436] on div "All Incentives Spread the Butter The First Bite The [GEOGRAPHIC_DATA] Extra Fat…" at bounding box center [468, 285] width 273 height 399
click at [430, 424] on p "With loads of love," at bounding box center [468, 426] width 240 height 11
click at [348, 437] on p "Team Butter" at bounding box center [468, 436] width 240 height 11
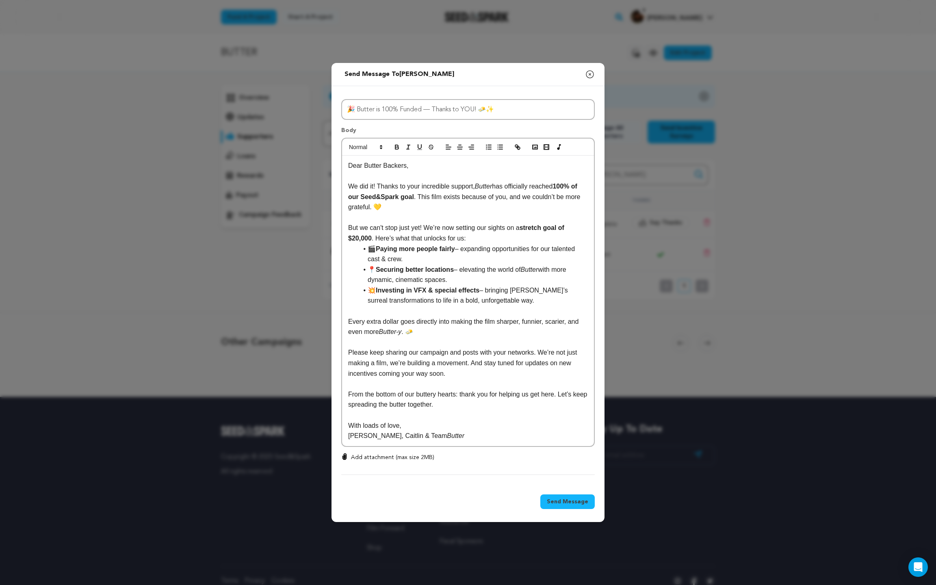
click at [481, 238] on p "But we can't stop just yet! We’re now setting our sights on a stretch goal of $…" at bounding box center [468, 233] width 240 height 21
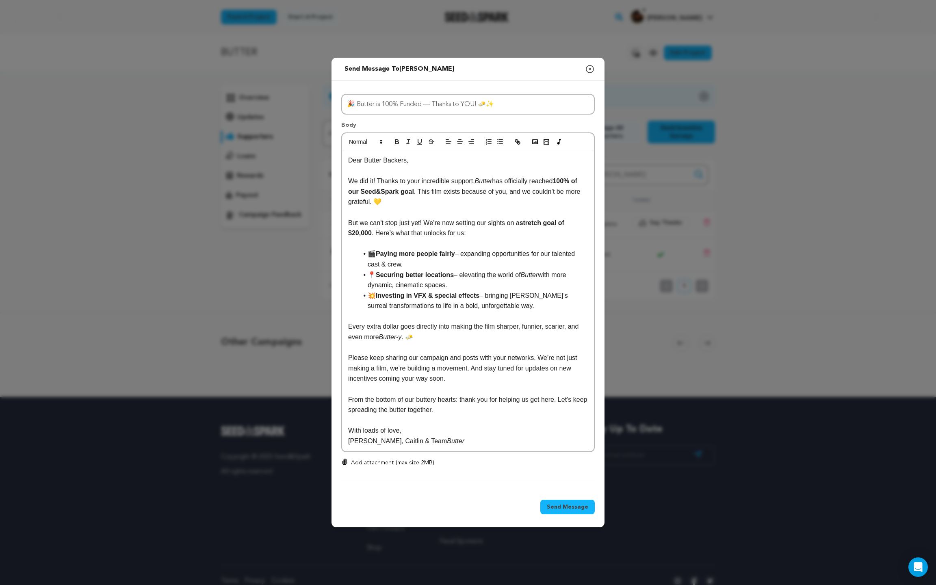
click at [470, 369] on p "Please keep sharing our campaign and posts with your networks. We’re not just m…" at bounding box center [468, 368] width 240 height 31
drag, startPoint x: 490, startPoint y: 369, endPoint x: 474, endPoint y: 367, distance: 16.7
click at [474, 367] on p "Please keep sharing our campaign and posts with your networks. We’re not just m…" at bounding box center [468, 368] width 240 height 31
click at [550, 367] on p "Please keep sharing our campaign and posts with your networks. We’re not just m…" at bounding box center [468, 368] width 240 height 31
drag, startPoint x: 562, startPoint y: 369, endPoint x: 553, endPoint y: 370, distance: 9.4
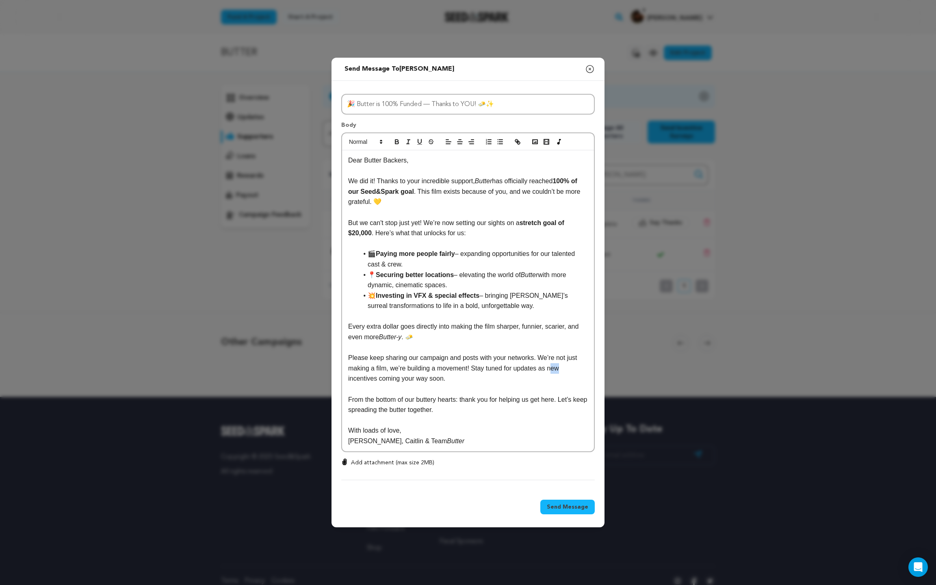
click at [553, 370] on p "Please keep sharing our campaign and posts with your networks. We’re not just m…" at bounding box center [468, 368] width 240 height 31
click at [575, 510] on span "Send Message" at bounding box center [567, 507] width 41 height 8
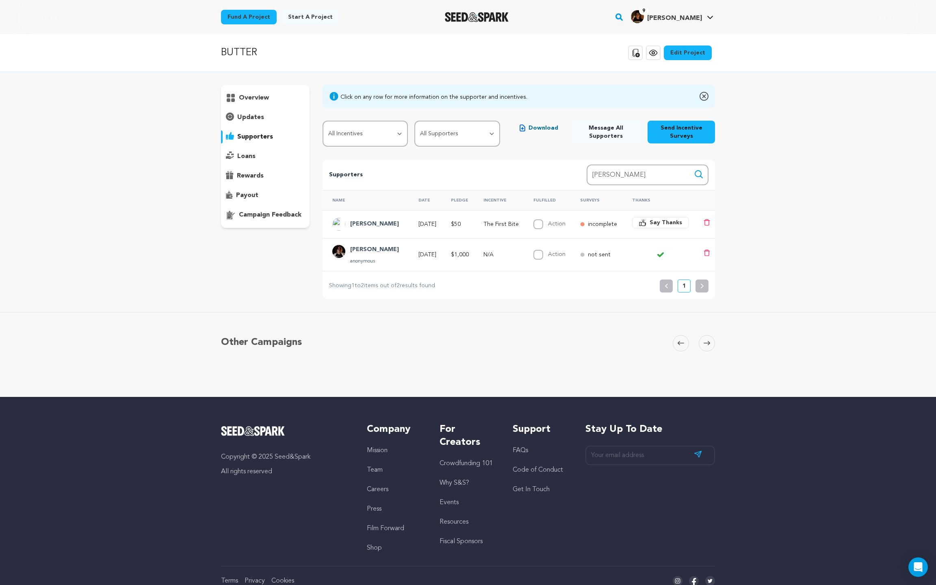
click at [262, 119] on p "updates" at bounding box center [250, 118] width 27 height 10
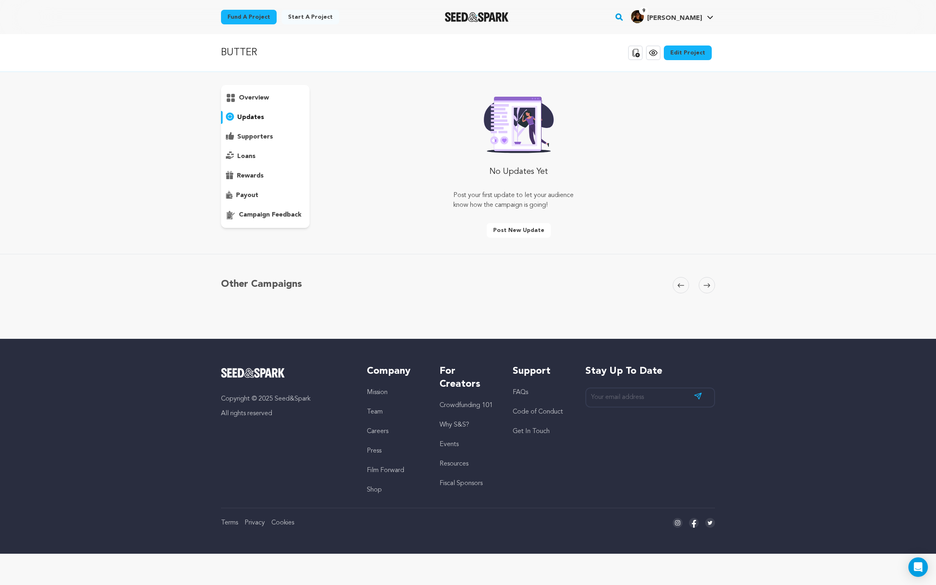
click at [261, 138] on p "supporters" at bounding box center [255, 137] width 36 height 10
